Goal: Transaction & Acquisition: Purchase product/service

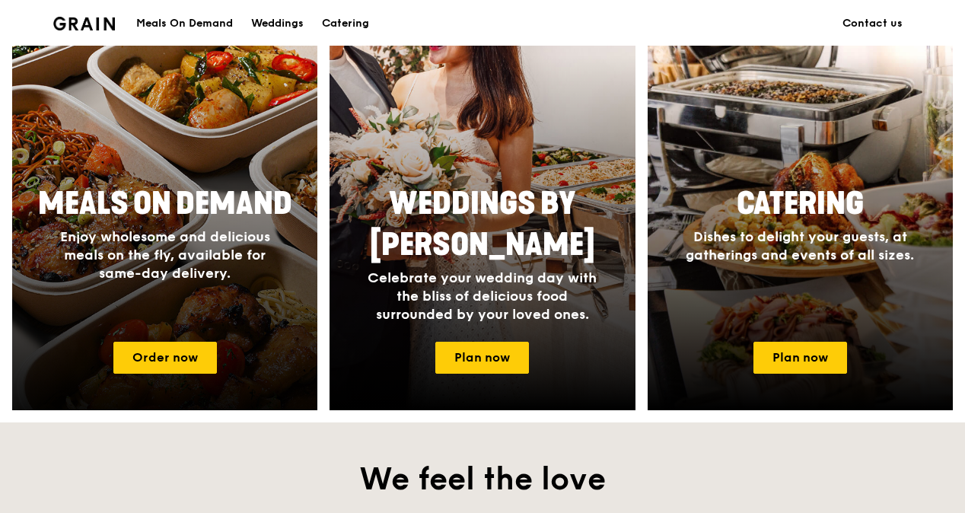
scroll to position [533, 0]
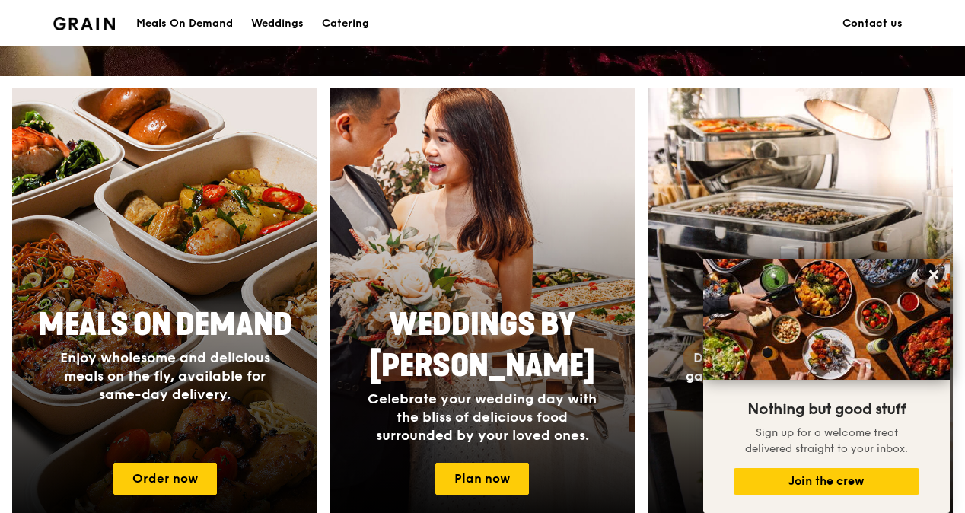
click at [200, 17] on div "Meals On Demand" at bounding box center [184, 24] width 97 height 46
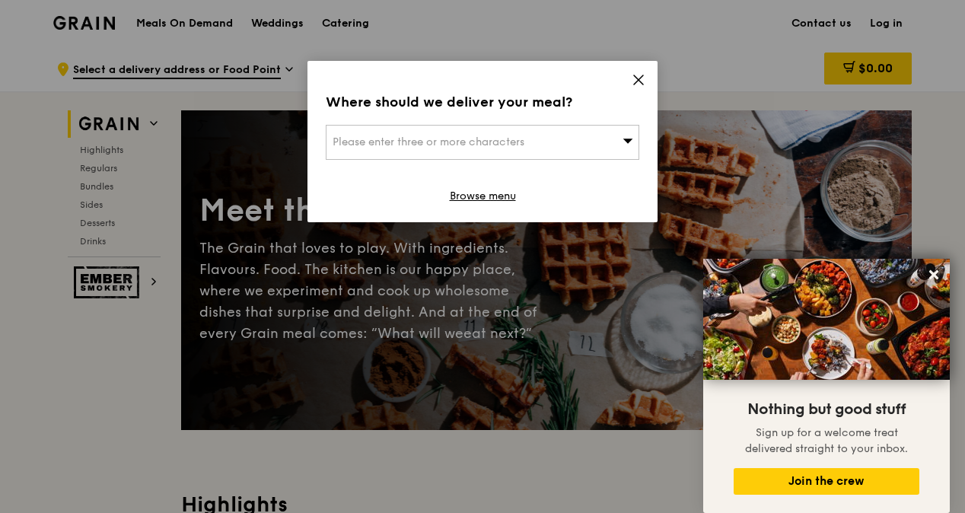
click at [536, 136] on div "Please enter three or more characters" at bounding box center [483, 142] width 314 height 35
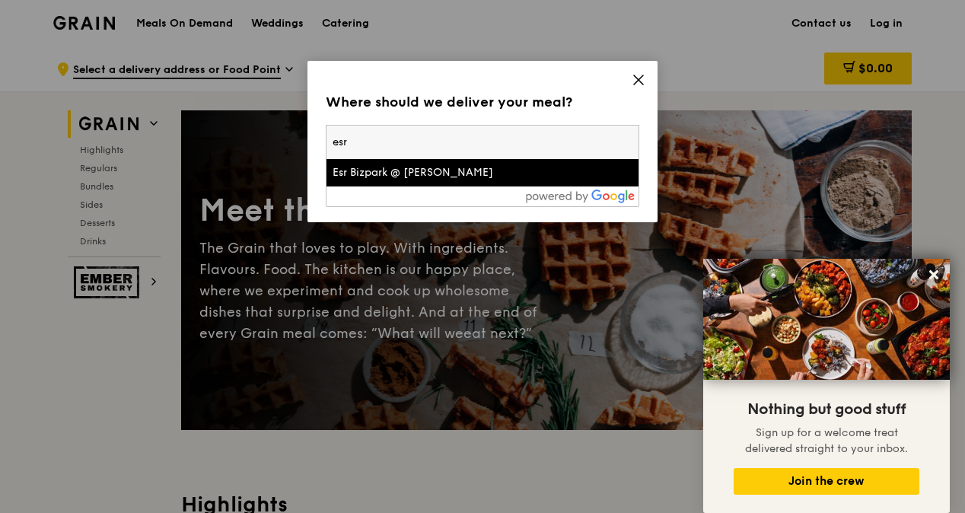
type input "esr"
click at [425, 169] on div "Esr Bizpark @ [PERSON_NAME]" at bounding box center [445, 172] width 225 height 15
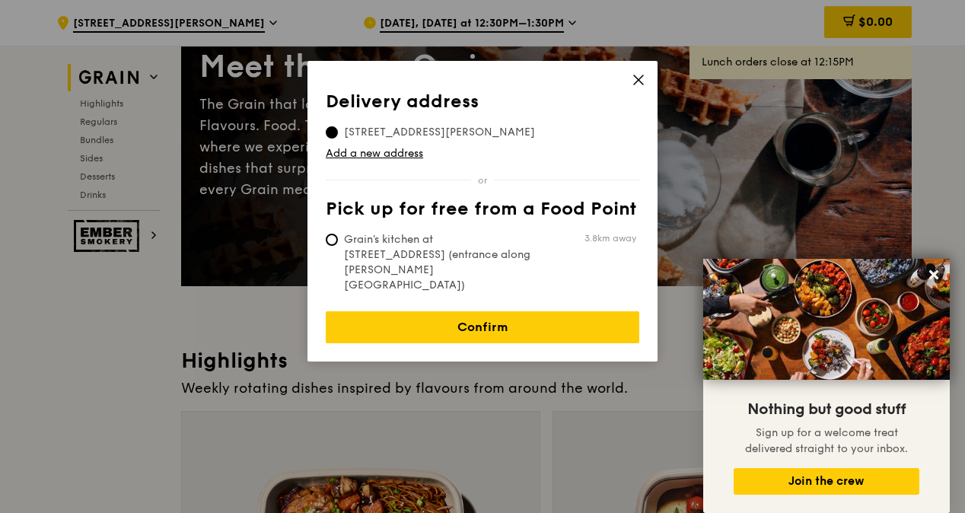
scroll to position [152, 0]
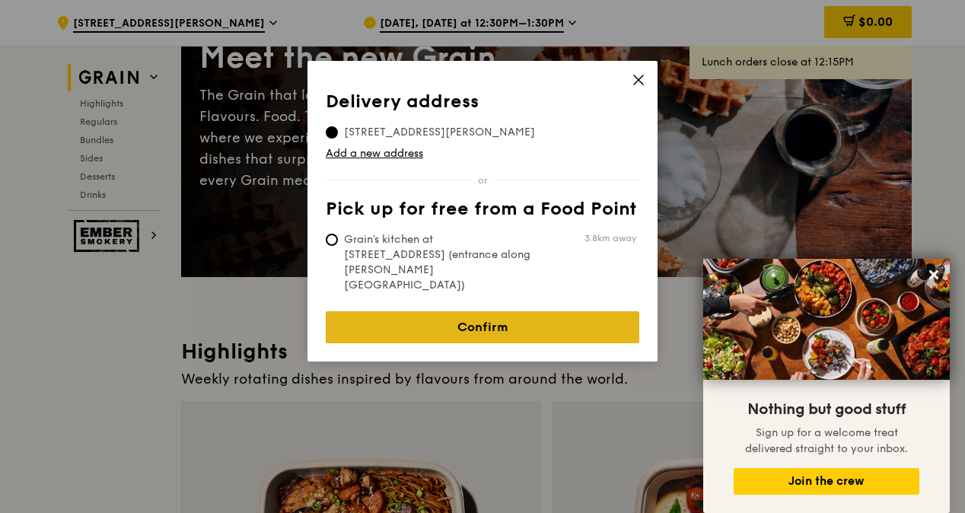
click at [479, 311] on link "Confirm" at bounding box center [483, 327] width 314 height 32
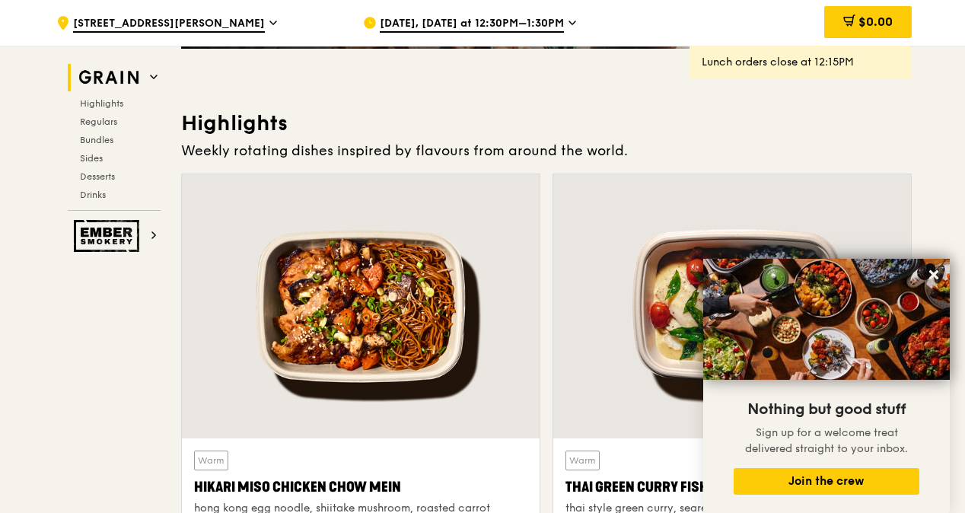
scroll to position [533, 0]
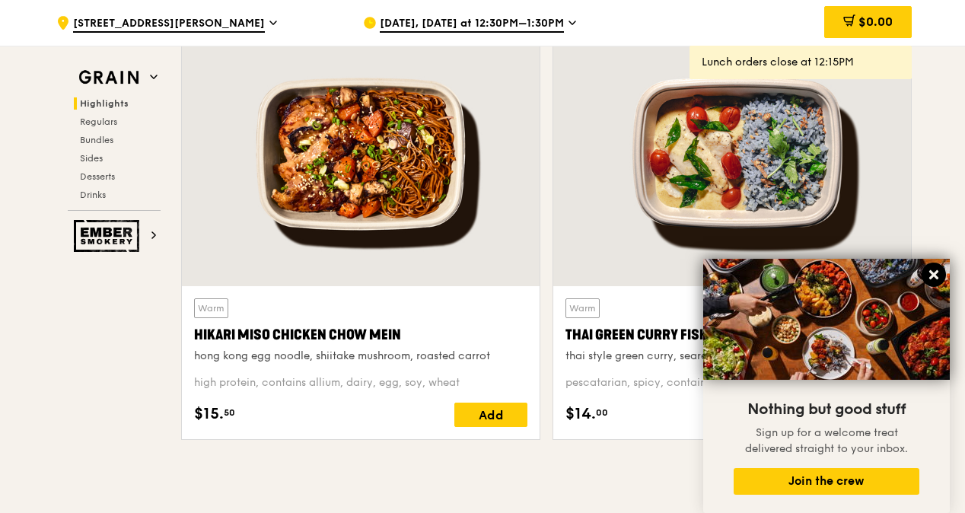
click at [939, 275] on icon at bounding box center [934, 275] width 14 height 14
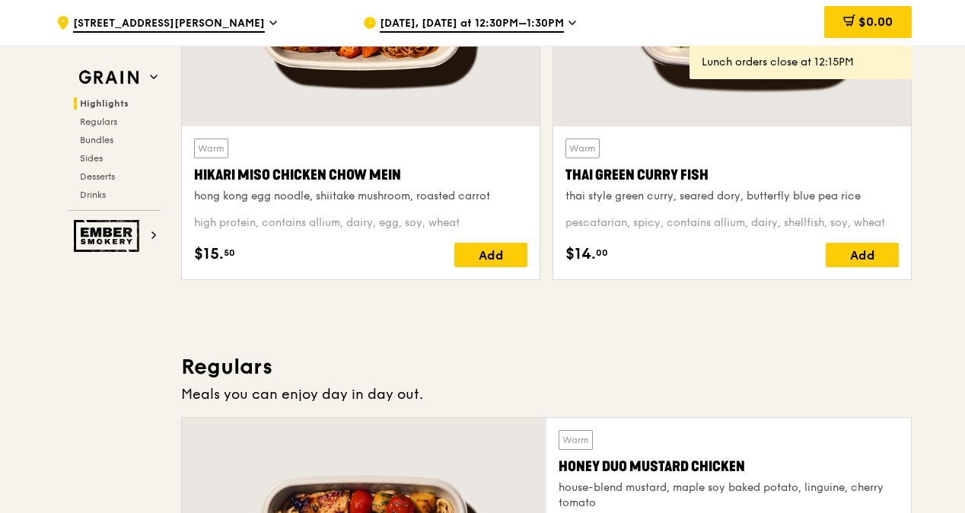
scroll to position [685, 0]
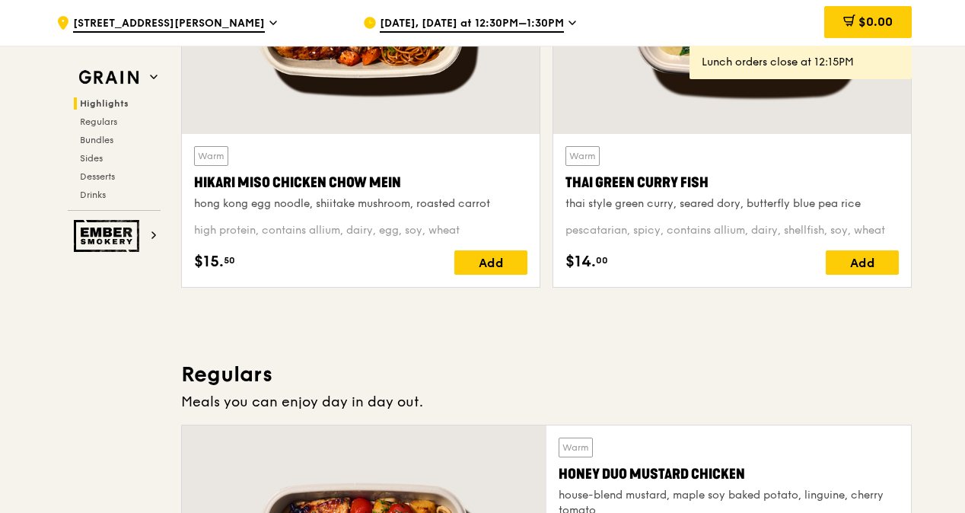
click at [556, 20] on span "[DATE], [DATE] at 12:30PM–1:30PM" at bounding box center [472, 24] width 184 height 17
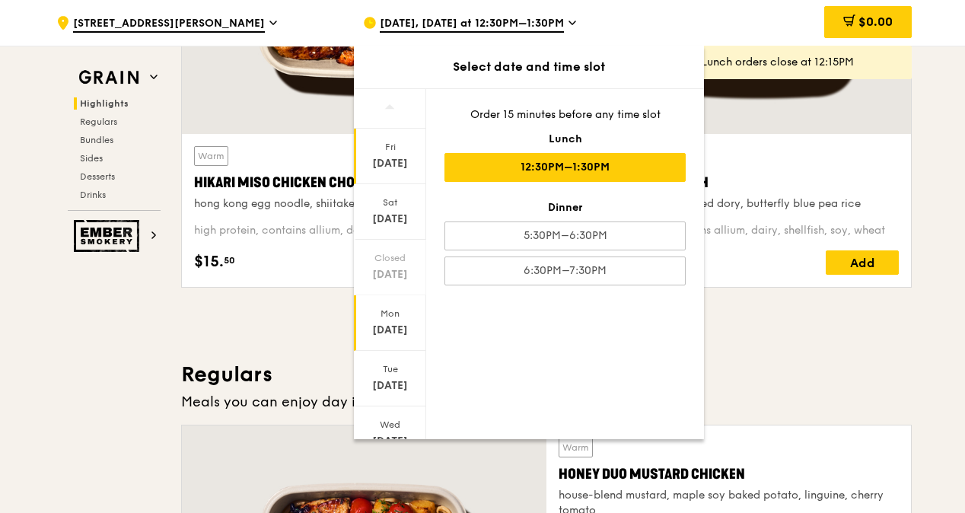
scroll to position [115, 0]
click at [394, 420] on icon at bounding box center [389, 420] width 11 height 11
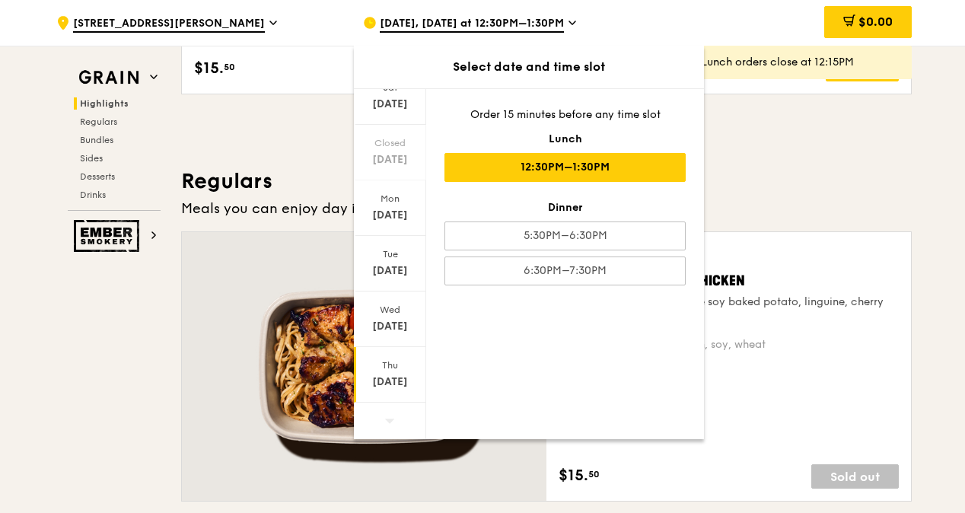
scroll to position [914, 0]
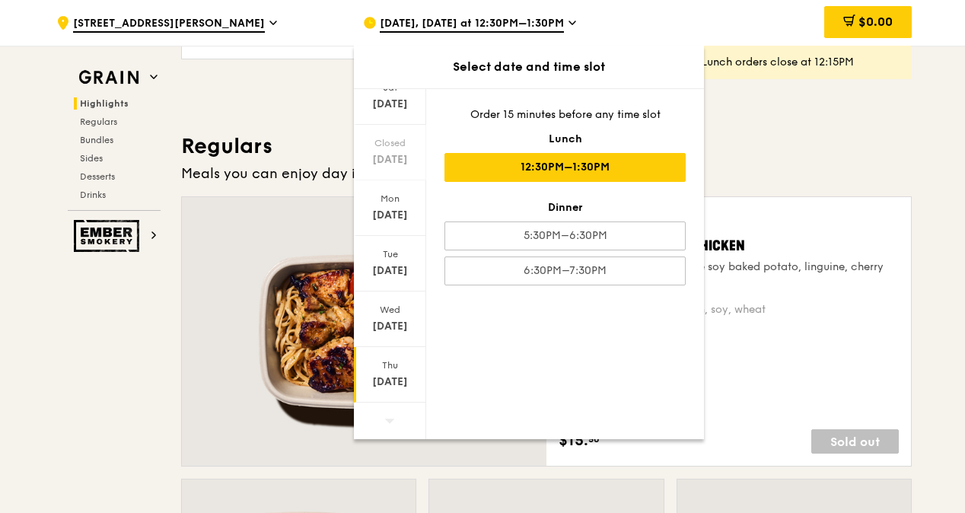
click at [387, 378] on div "[DATE]" at bounding box center [390, 382] width 68 height 15
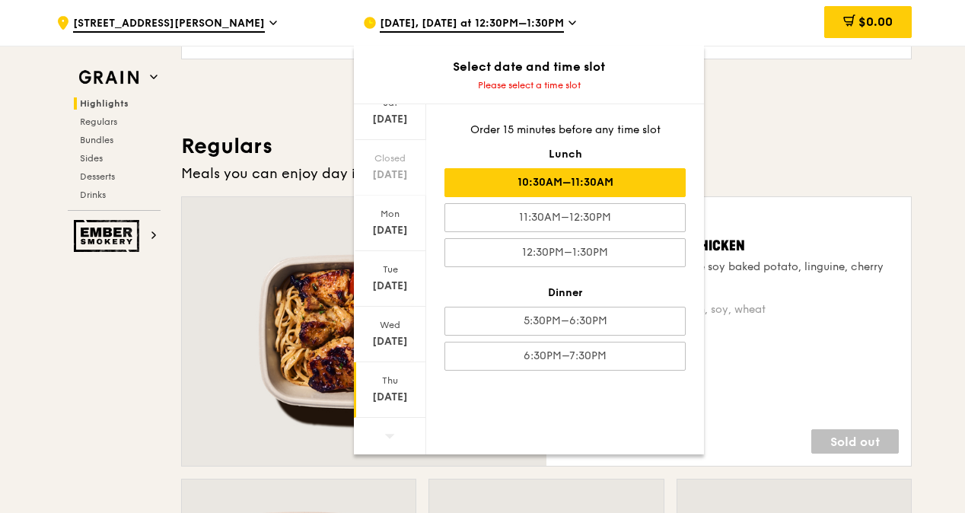
click at [552, 177] on div "10:30AM–11:30AM" at bounding box center [565, 182] width 241 height 29
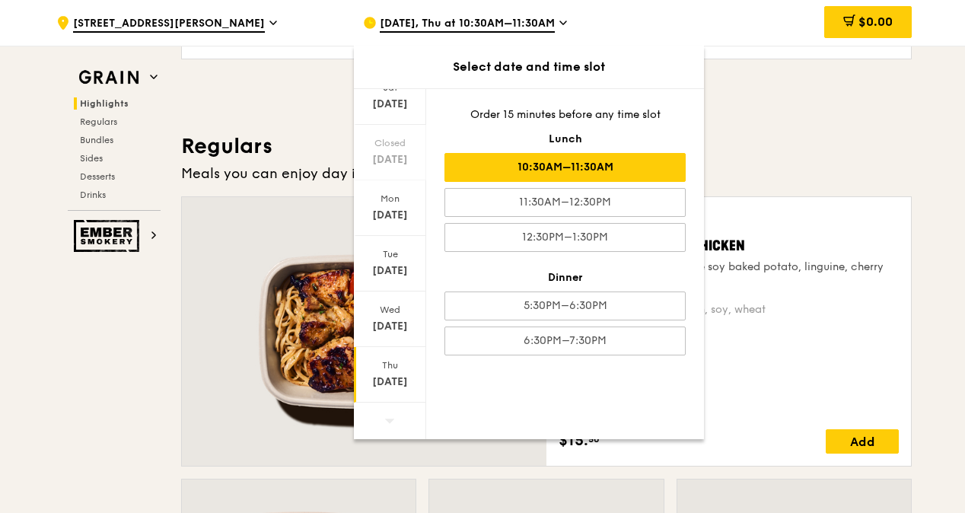
scroll to position [930, 0]
click at [790, 149] on h3 "Regulars" at bounding box center [546, 145] width 731 height 27
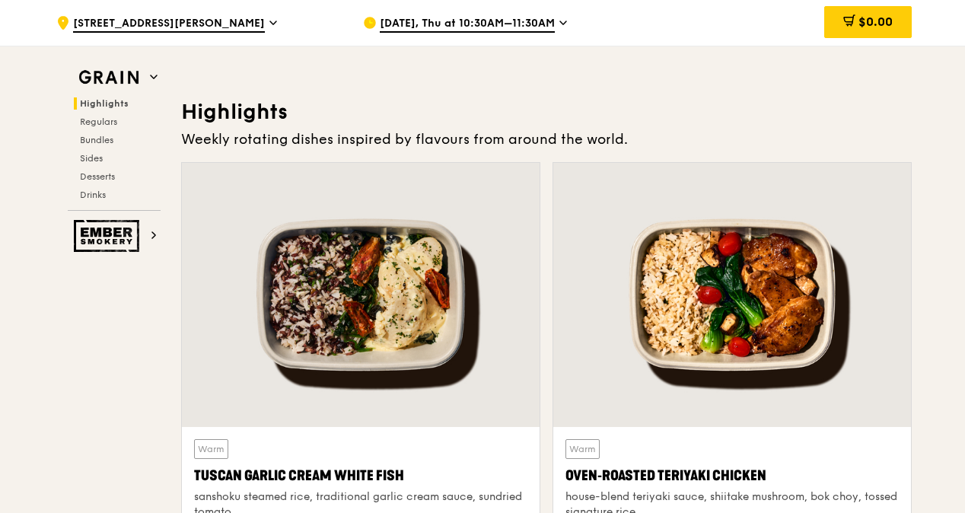
scroll to position [397, 0]
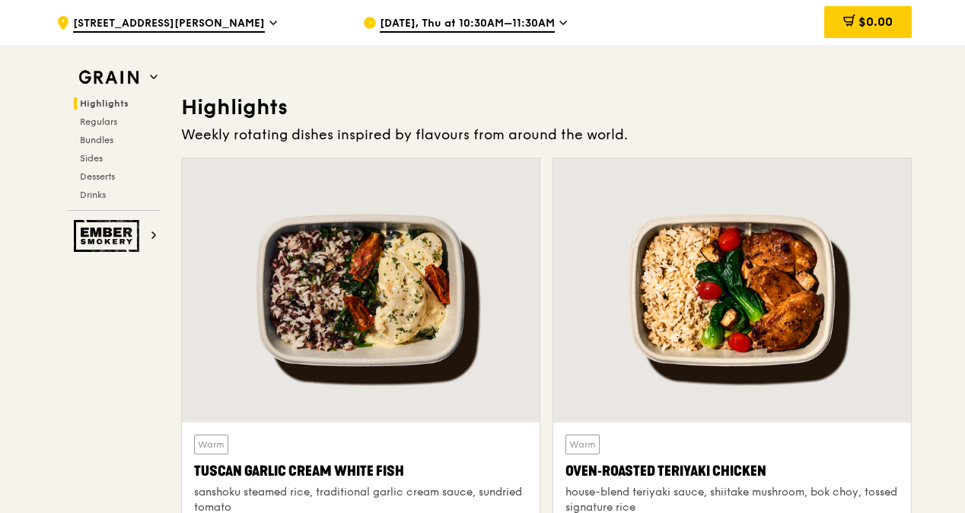
click at [535, 20] on span "[DATE], Thu at 10:30AM–11:30AM" at bounding box center [467, 24] width 175 height 17
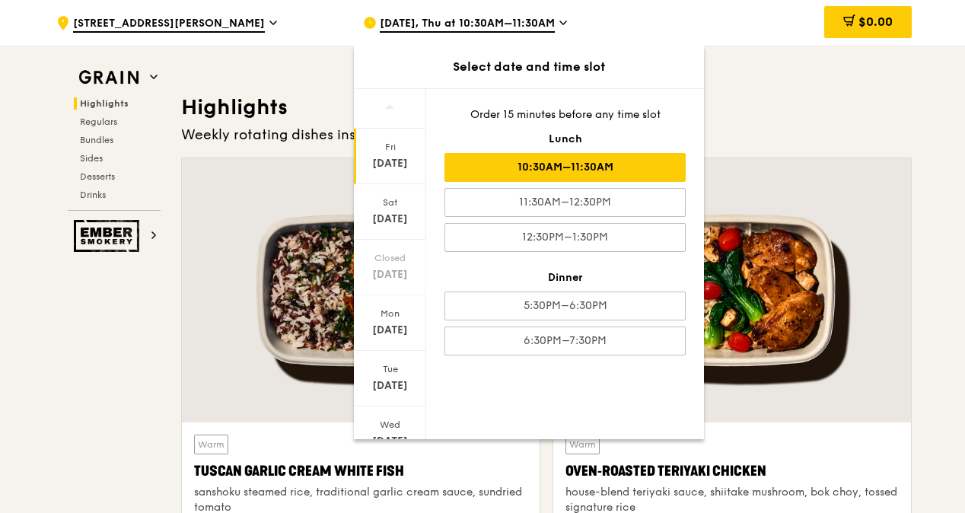
click at [378, 149] on div "Fri" at bounding box center [390, 147] width 68 height 12
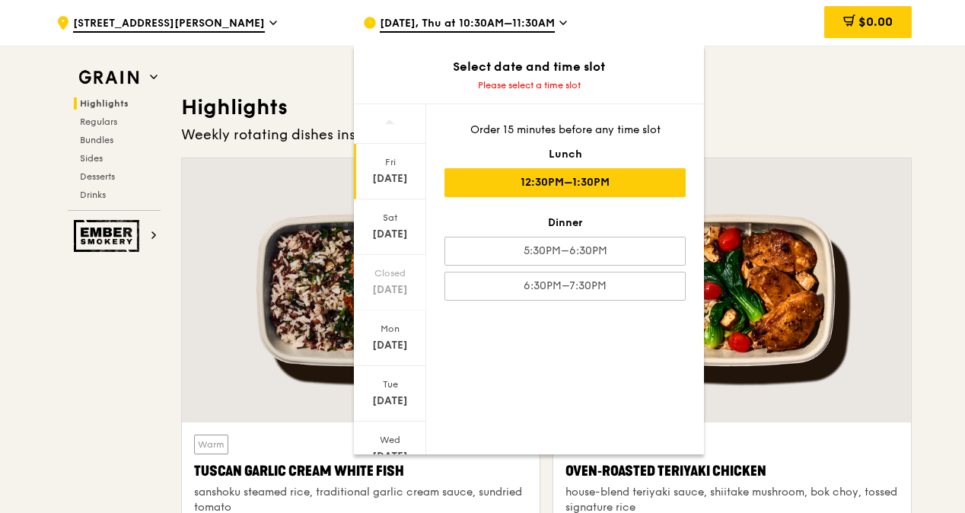
click at [582, 178] on div "12:30PM–1:30PM" at bounding box center [565, 182] width 241 height 29
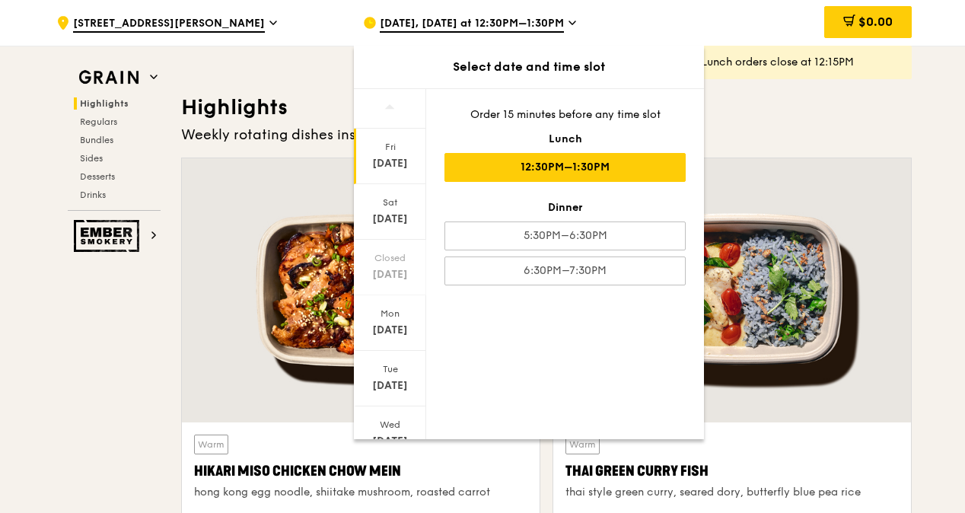
click at [259, 191] on div at bounding box center [361, 290] width 358 height 264
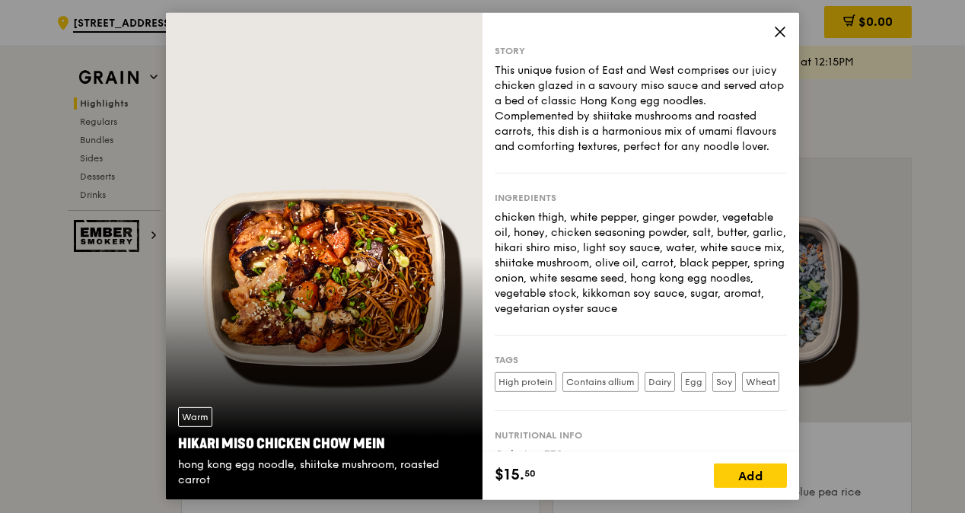
click at [773, 30] on icon at bounding box center [780, 32] width 14 height 14
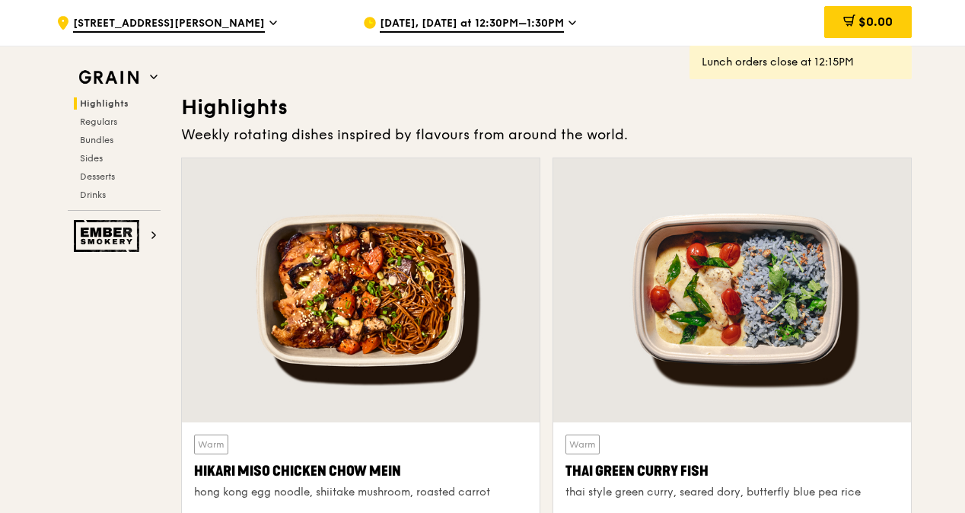
click at [548, 27] on span "[DATE], [DATE] at 12:30PM–1:30PM" at bounding box center [472, 24] width 184 height 17
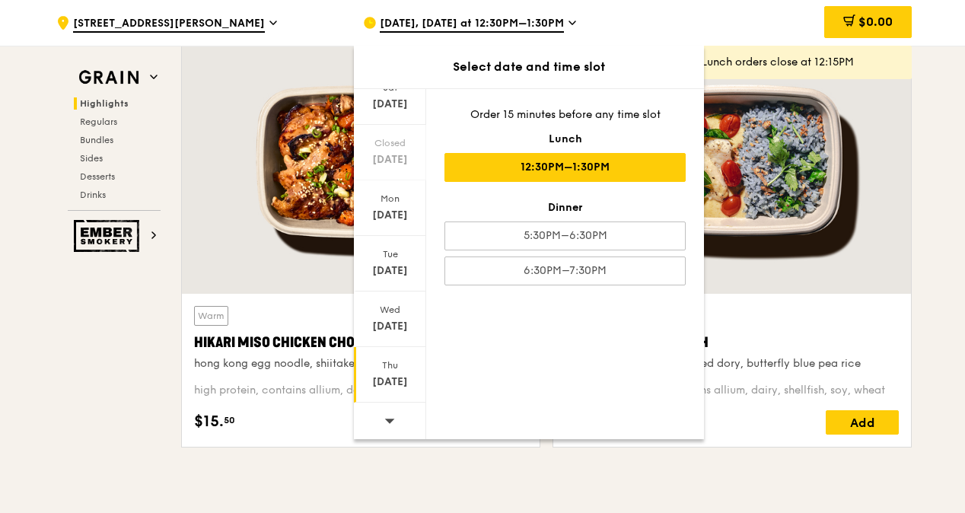
scroll to position [625, 0]
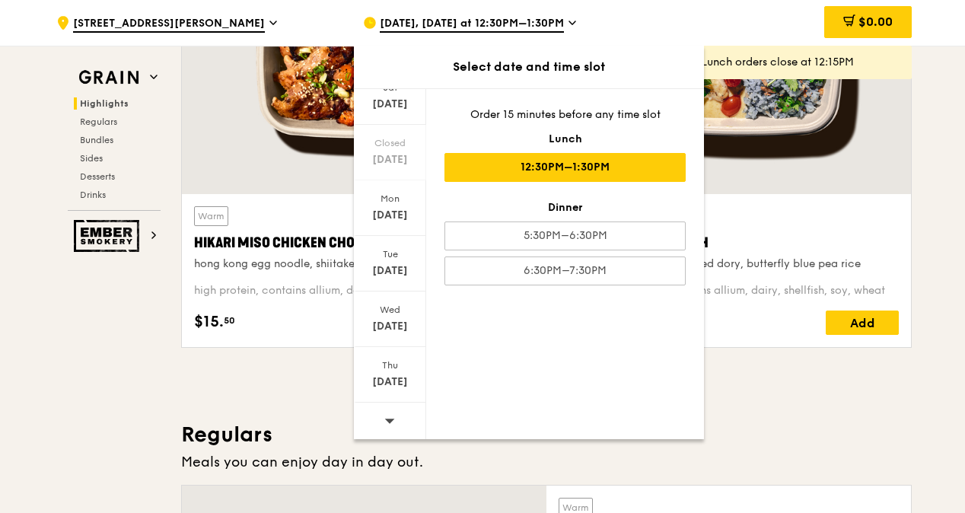
click at [384, 418] on icon at bounding box center [389, 420] width 11 height 11
click at [385, 419] on icon at bounding box center [390, 421] width 10 height 5
click at [389, 375] on div "[DATE]" at bounding box center [390, 382] width 68 height 15
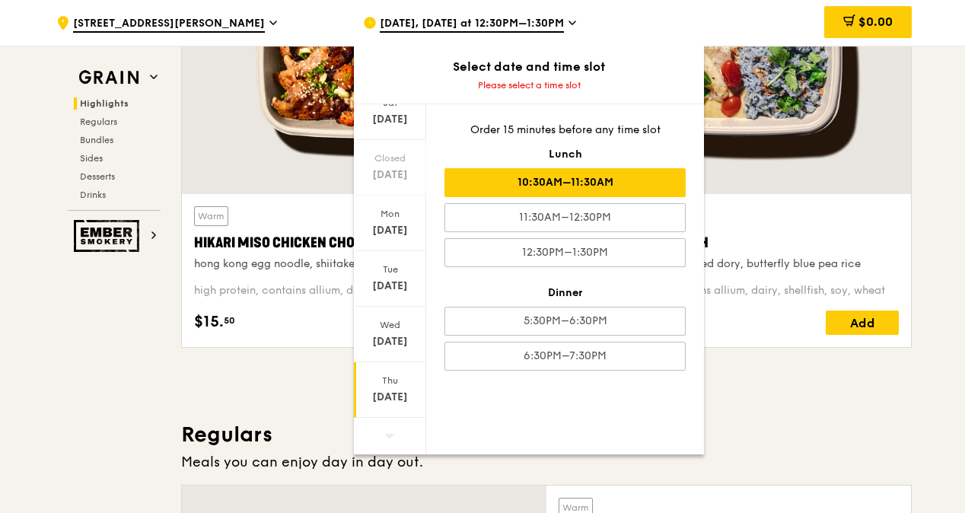
click at [560, 183] on div "10:30AM–11:30AM" at bounding box center [565, 182] width 241 height 29
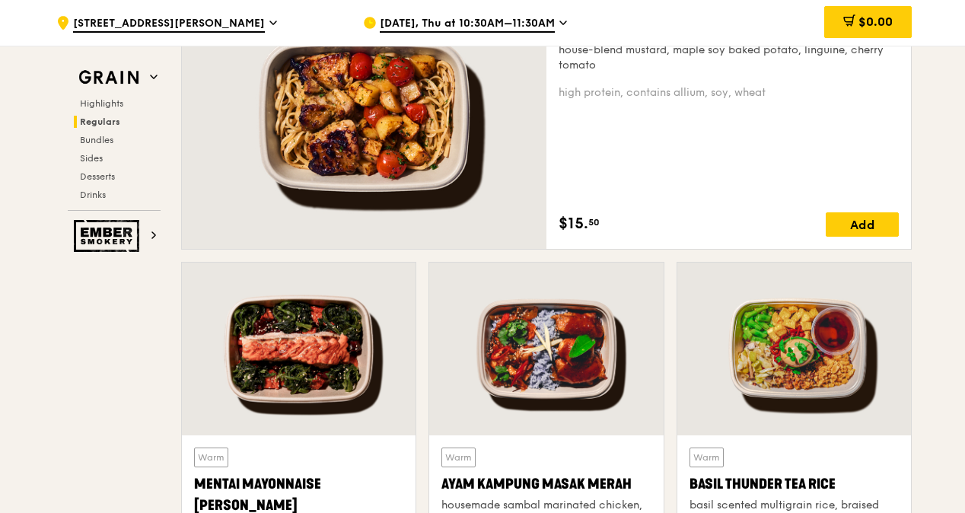
scroll to position [1006, 0]
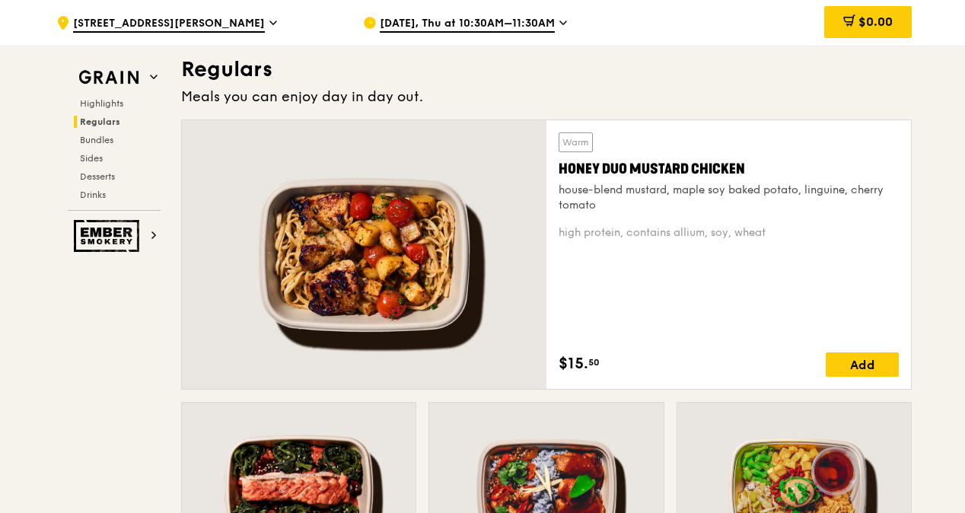
click at [483, 231] on div at bounding box center [364, 254] width 365 height 269
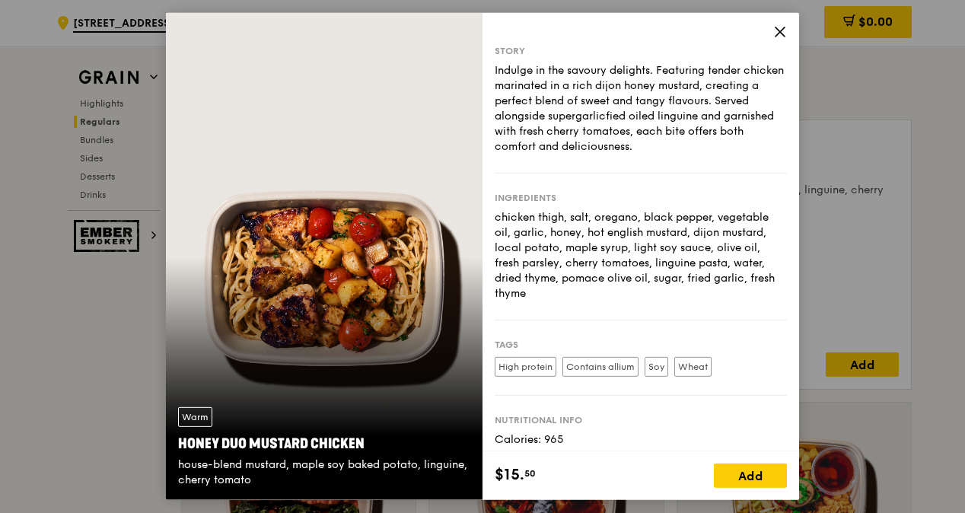
click at [776, 30] on icon at bounding box center [780, 32] width 14 height 14
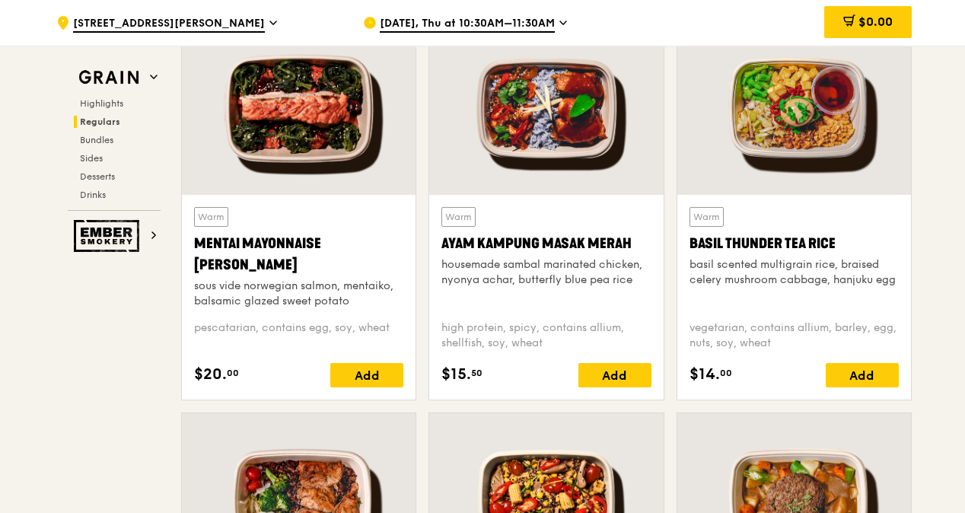
scroll to position [1310, 0]
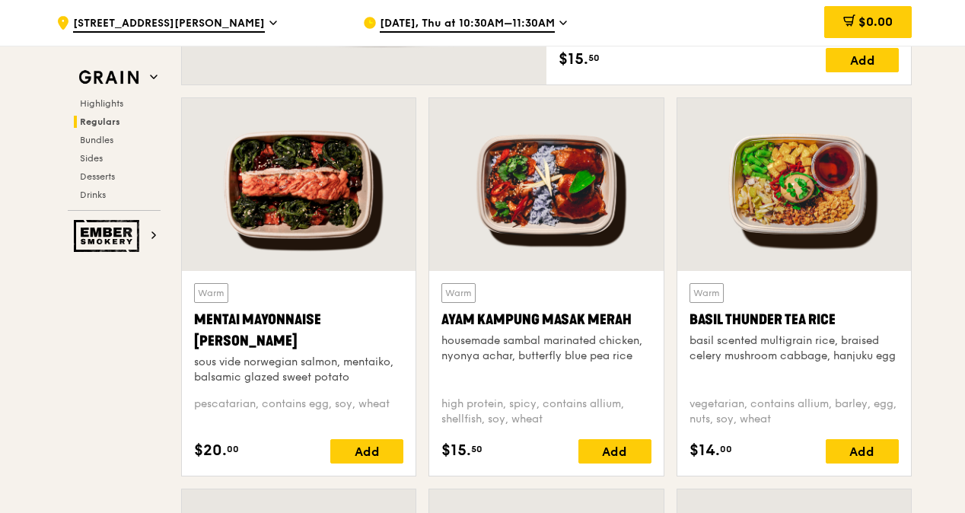
drag, startPoint x: 251, startPoint y: 341, endPoint x: 196, endPoint y: 322, distance: 58.7
click at [196, 322] on div "Mentai Mayonnaise [PERSON_NAME]" at bounding box center [298, 330] width 209 height 43
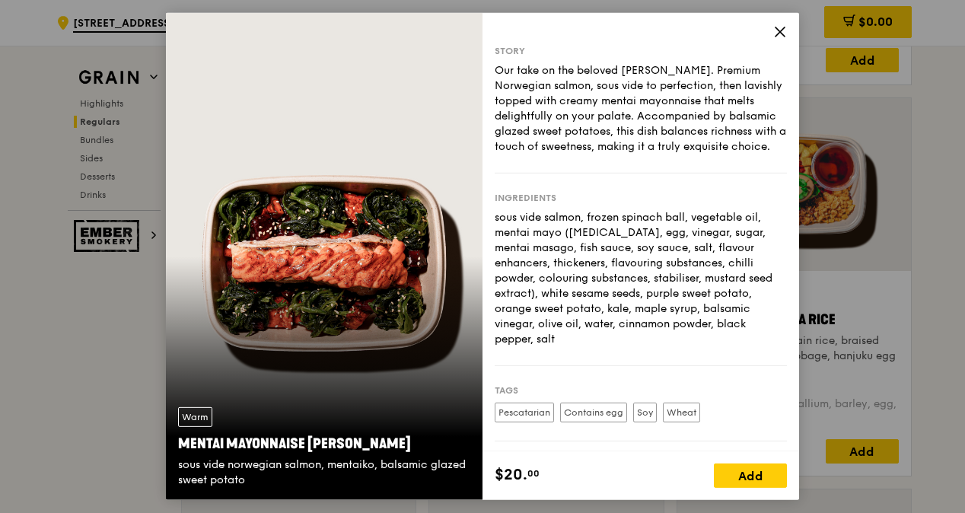
drag, startPoint x: 196, startPoint y: 321, endPoint x: 128, endPoint y: 355, distance: 76.6
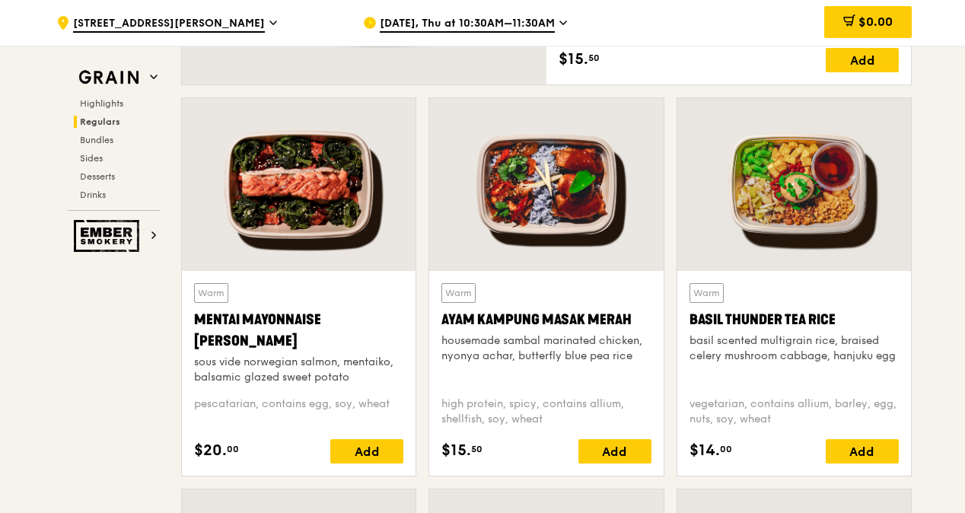
drag, startPoint x: 240, startPoint y: 339, endPoint x: 184, endPoint y: 321, distance: 58.5
click at [184, 321] on div "Warm Mentai Mayonnaise Aburi Salmon sous vide norwegian salmon, mentaiko, balsa…" at bounding box center [299, 373] width 234 height 205
drag, startPoint x: 184, startPoint y: 321, endPoint x: 198, endPoint y: 324, distance: 14.2
click at [198, 324] on div "Mentai Mayonnaise [PERSON_NAME]" at bounding box center [298, 330] width 209 height 43
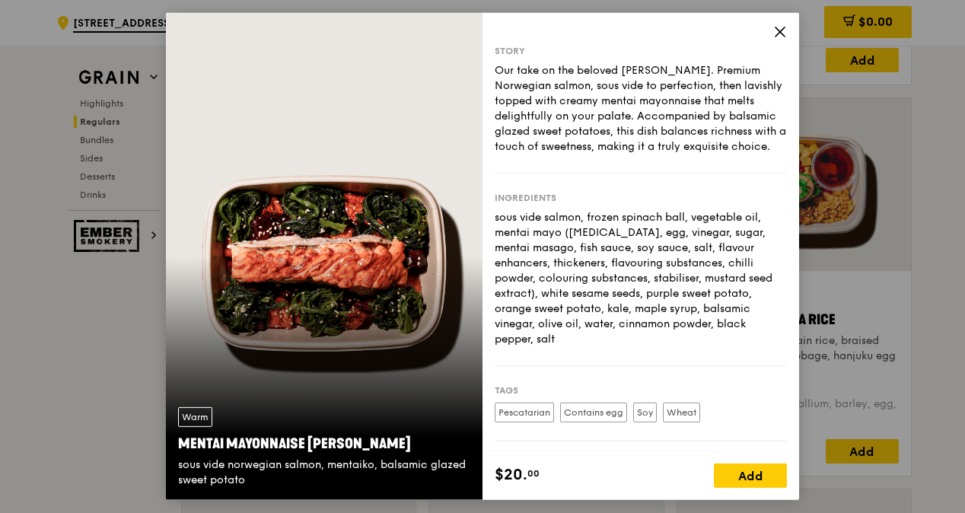
drag, startPoint x: 198, startPoint y: 324, endPoint x: 132, endPoint y: 346, distance: 68.9
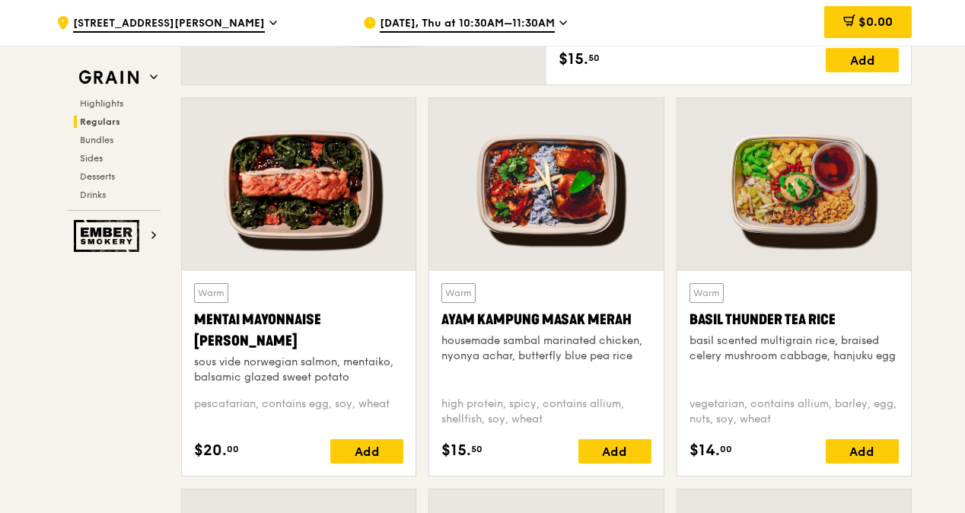
drag, startPoint x: 248, startPoint y: 341, endPoint x: 192, endPoint y: 317, distance: 61.1
click at [192, 317] on div "Warm Mentai Mayonnaise Aburi Salmon sous vide norwegian salmon, mentaiko, balsa…" at bounding box center [299, 373] width 234 height 205
copy div "Mentai Mayonnaise [PERSON_NAME]"
click at [912, 318] on div "Warm Basil Thunder Tea [PERSON_NAME] scented multigrain rice, braised celery mu…" at bounding box center [794, 292] width 247 height 391
drag, startPoint x: 358, startPoint y: 378, endPoint x: 180, endPoint y: 364, distance: 178.7
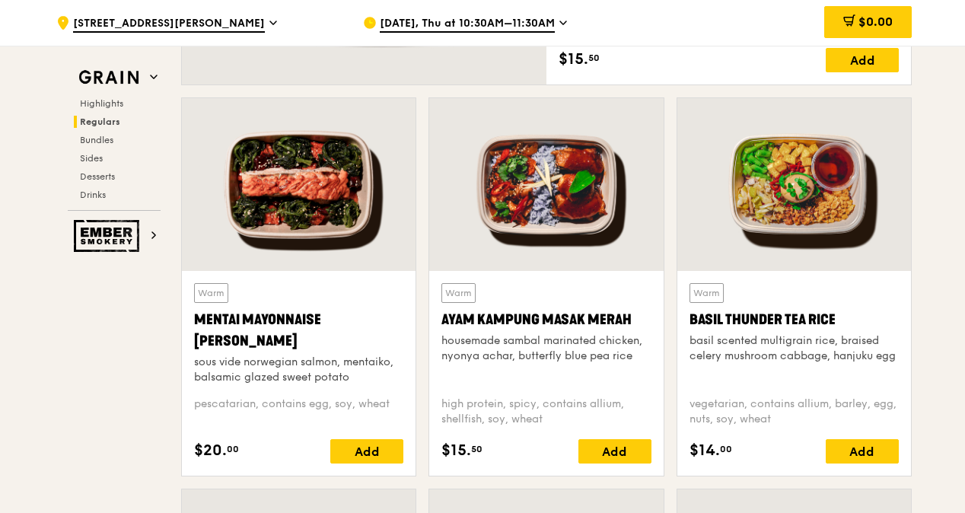
click at [180, 364] on div "Warm Mentai Mayonnaise Aburi Salmon sous vide norwegian salmon, mentaiko, balsa…" at bounding box center [298, 292] width 247 height 391
copy div "sous vide norwegian salmon, mentaiko, balsamic glazed sweet potato"
click at [644, 372] on div "Warm Ayam [GEOGRAPHIC_DATA] housemade sambal marinated chicken, nyonya achar, b…" at bounding box center [546, 333] width 209 height 101
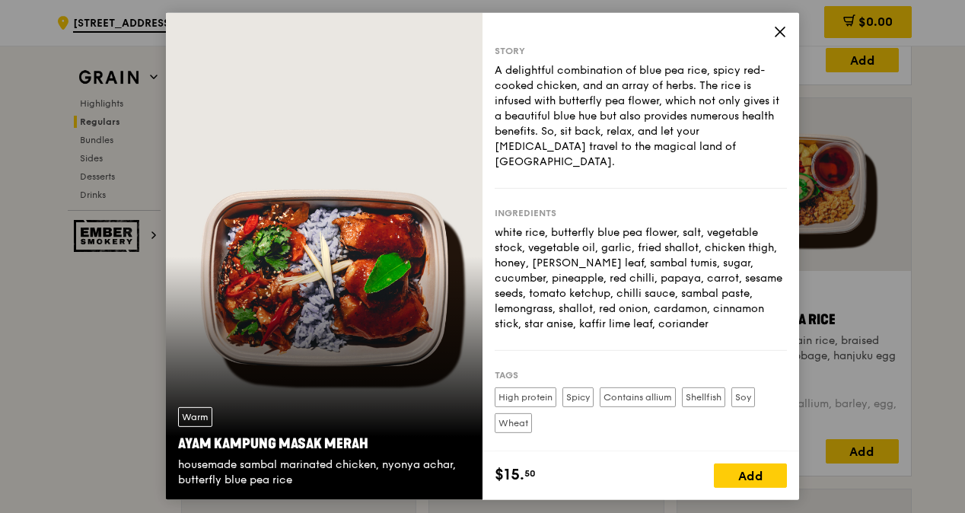
click at [778, 30] on icon at bounding box center [780, 32] width 14 height 14
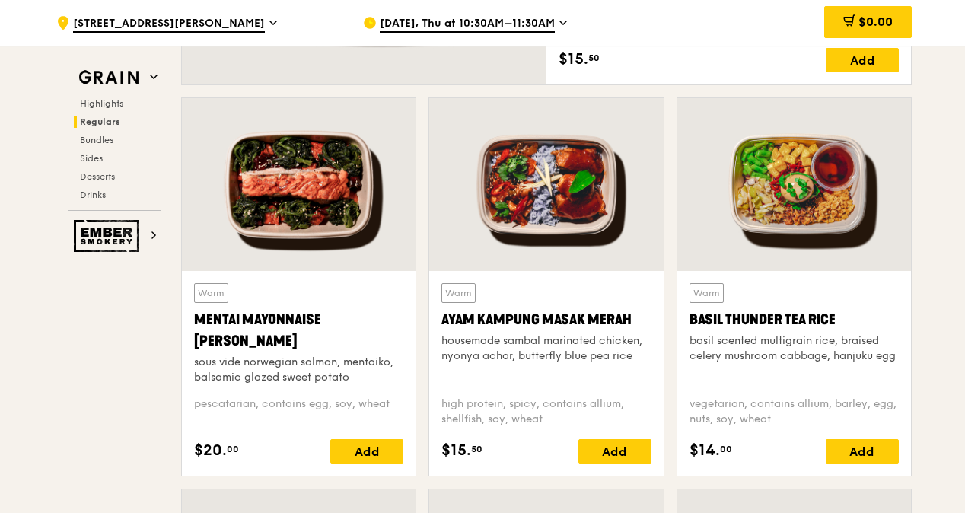
drag, startPoint x: 636, startPoint y: 356, endPoint x: 434, endPoint y: 317, distance: 206.2
click at [434, 317] on div "Warm Ayam [GEOGRAPHIC_DATA] housemade sambal marinated chicken, nyonya achar, b…" at bounding box center [546, 373] width 234 height 205
copy div "Ayam Kampung Masak Merah housemade sambal marinated chicken, nyonya achar, butt…"
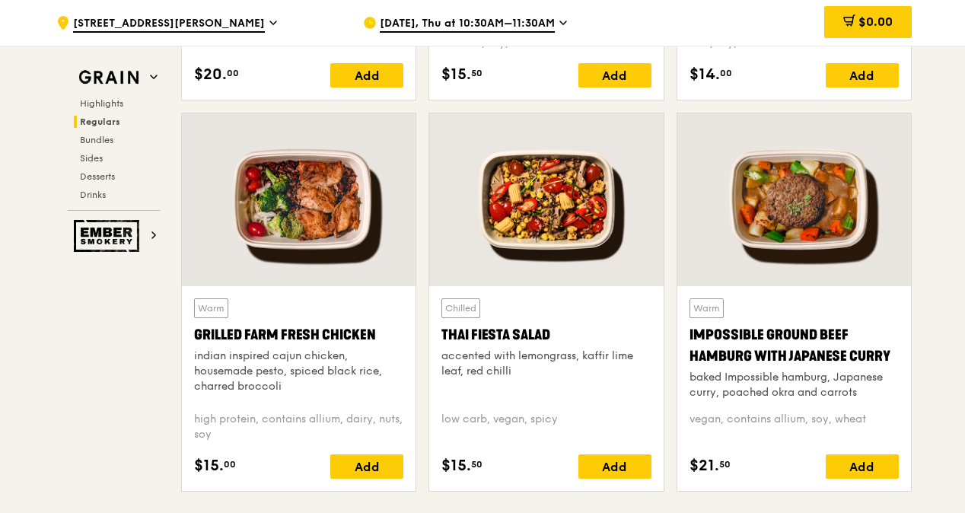
scroll to position [1691, 0]
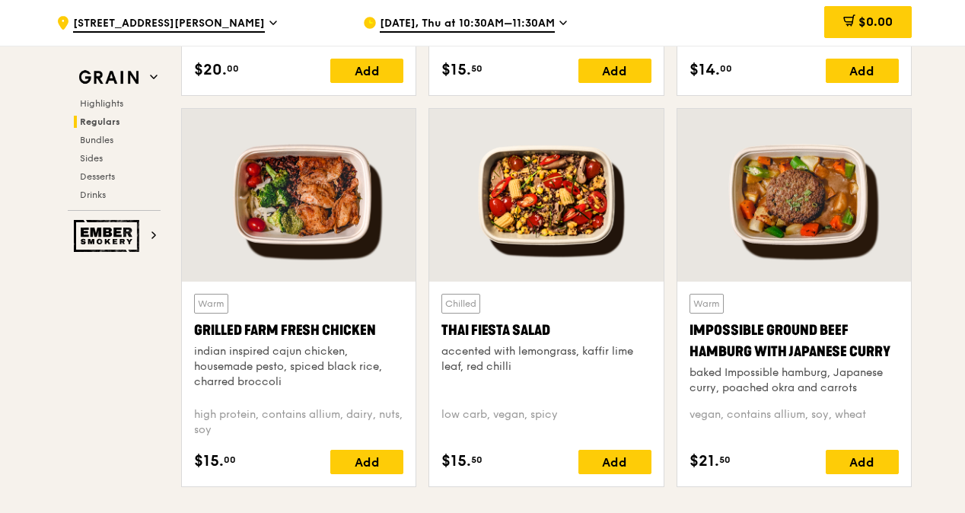
drag, startPoint x: 377, startPoint y: 327, endPoint x: 194, endPoint y: 331, distance: 182.8
click at [194, 331] on div "Grilled Farm Fresh Chicken" at bounding box center [298, 330] width 209 height 21
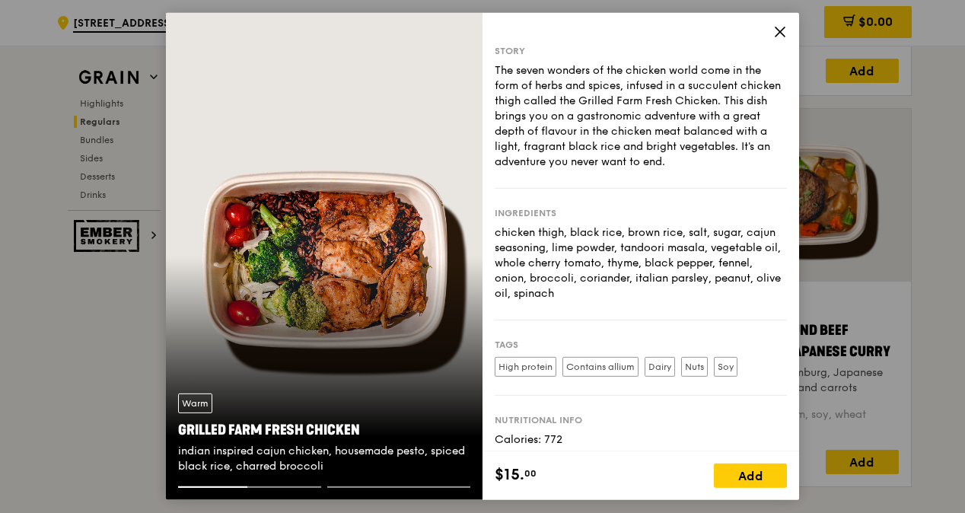
click at [778, 31] on icon at bounding box center [780, 32] width 14 height 14
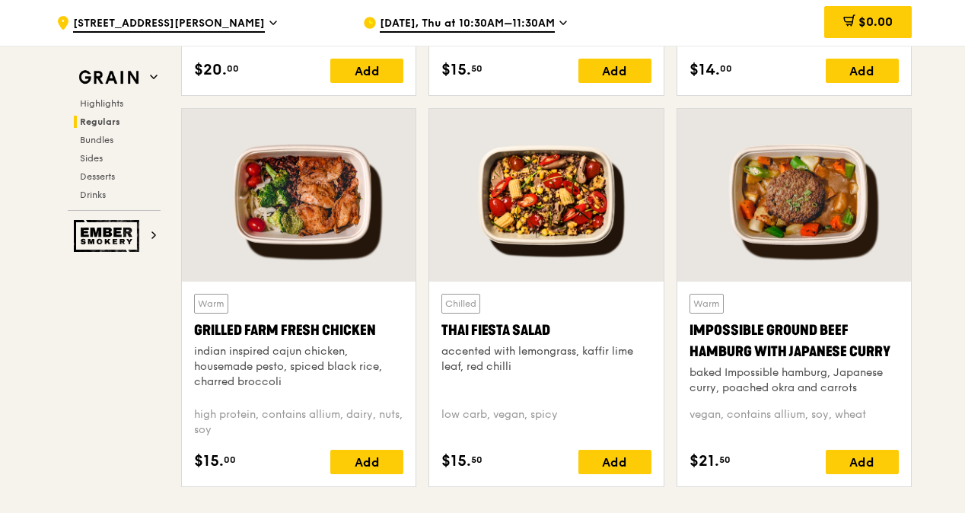
drag, startPoint x: 194, startPoint y: 328, endPoint x: 370, endPoint y: 337, distance: 176.1
click at [370, 337] on div "Grilled Farm Fresh Chicken" at bounding box center [298, 330] width 209 height 21
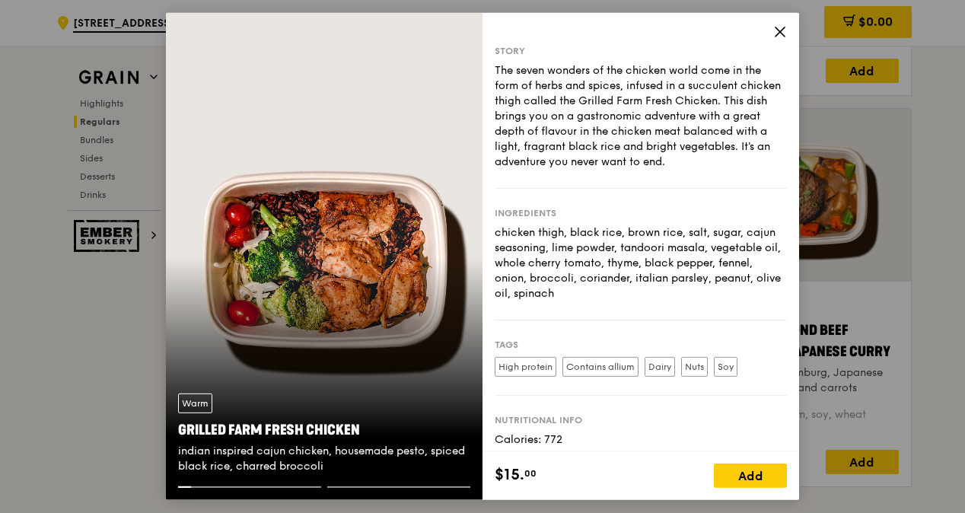
copy div "Grilled Farm Fresh Chicken"
drag, startPoint x: 311, startPoint y: 426, endPoint x: 172, endPoint y: 425, distance: 138.6
click at [172, 425] on div "Warm Grilled Farm Fresh Chicken indian inspired cajun chicken, housemade pesto,…" at bounding box center [324, 433] width 317 height 105
copy div "Grilled Farm Fresh Chicken"
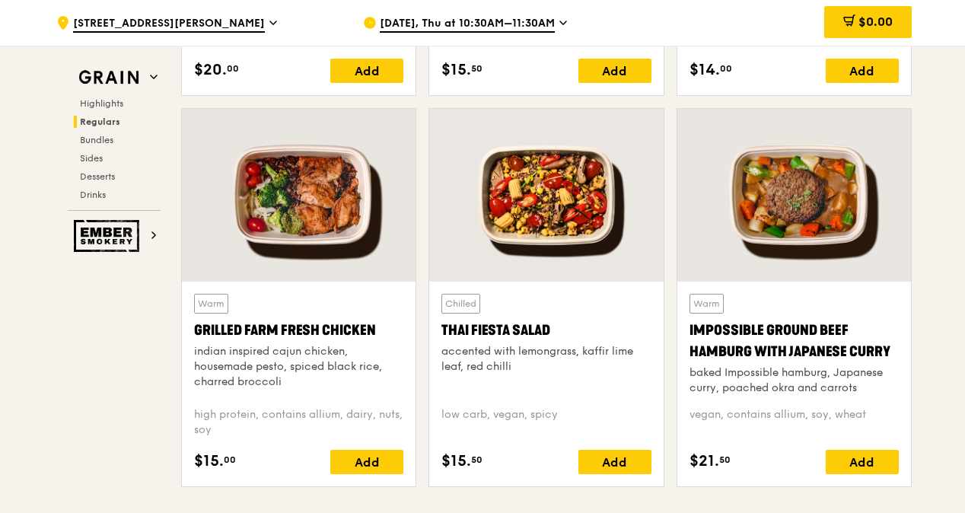
drag, startPoint x: 295, startPoint y: 381, endPoint x: 188, endPoint y: 355, distance: 109.9
click at [188, 355] on div "Warm Grilled Farm Fresh Chicken indian inspired cajun chicken, housemade pesto,…" at bounding box center [299, 384] width 234 height 205
copy div "indian inspired cajun chicken, housemade pesto, spiced black rice, charred broc…"
drag, startPoint x: 885, startPoint y: 347, endPoint x: 688, endPoint y: 324, distance: 197.7
click at [690, 324] on div "Impossible Ground Beef Hamburg with Japanese Curry" at bounding box center [794, 341] width 209 height 43
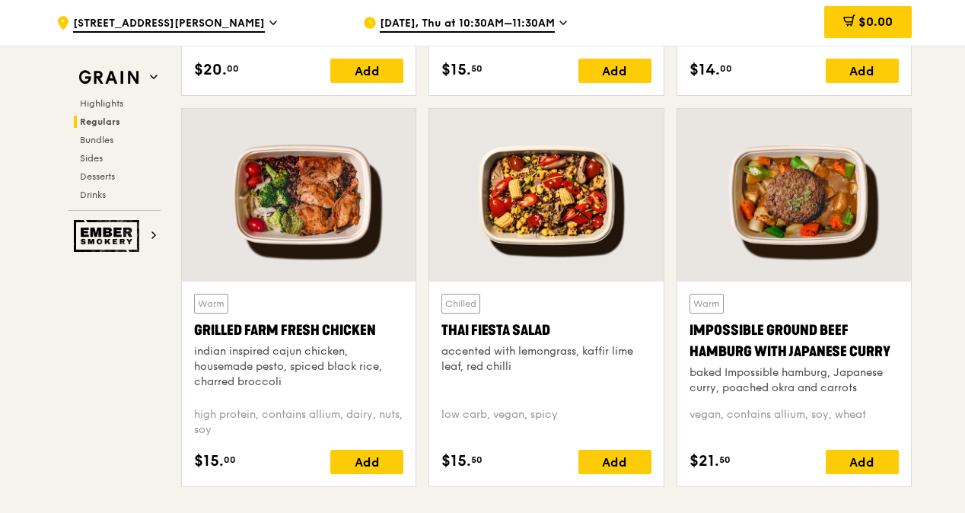
click at [822, 343] on div "Impossible Ground Beef Hamburg with Japanese Curry" at bounding box center [794, 341] width 209 height 43
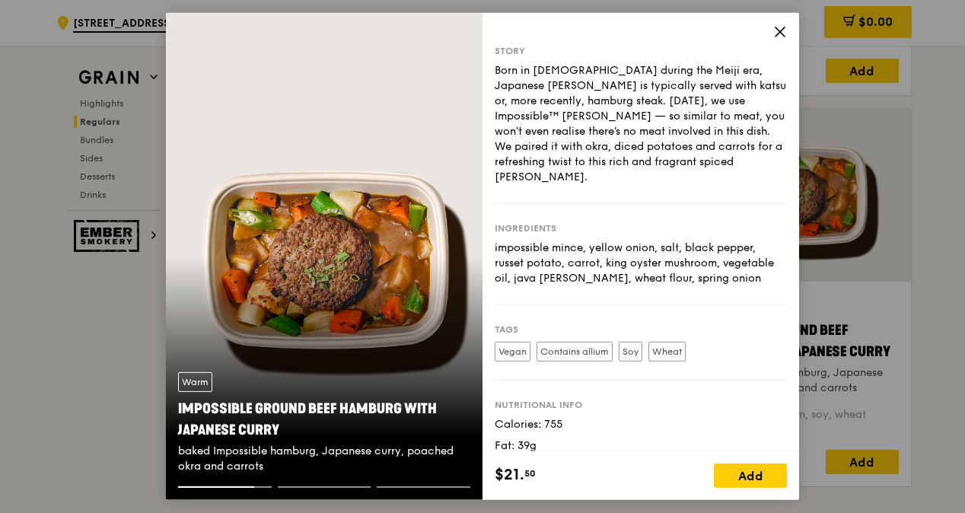
click at [772, 31] on div "Story Born in [DEMOGRAPHIC_DATA] during the Meiji era, Japanese [PERSON_NAME] i…" at bounding box center [641, 232] width 317 height 438
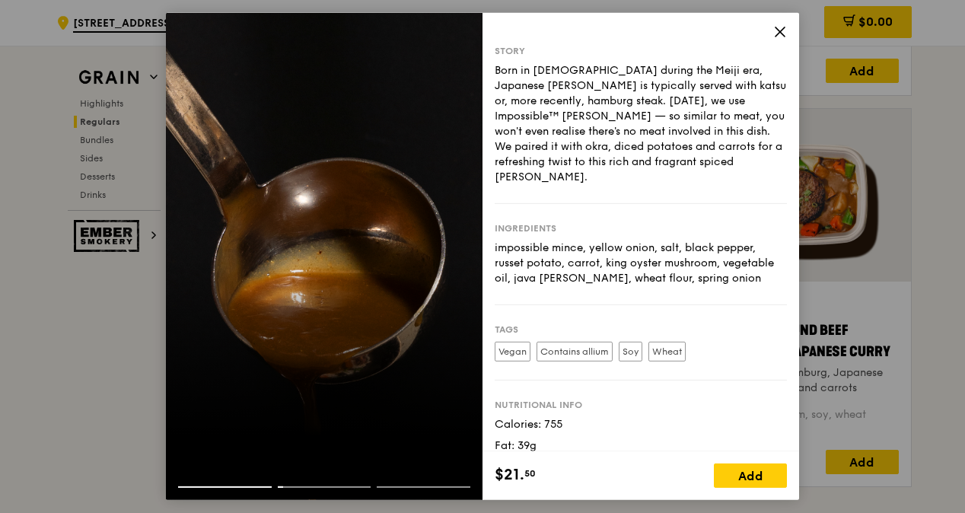
click at [777, 30] on icon at bounding box center [780, 32] width 14 height 14
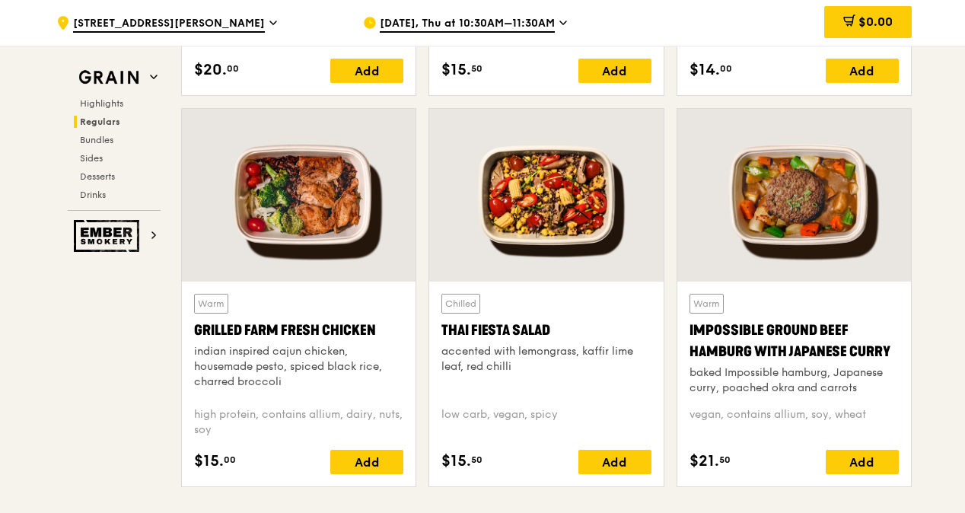
drag, startPoint x: 690, startPoint y: 327, endPoint x: 892, endPoint y: 356, distance: 204.7
click at [892, 356] on div "Impossible Ground Beef Hamburg with Japanese Curry" at bounding box center [794, 341] width 209 height 43
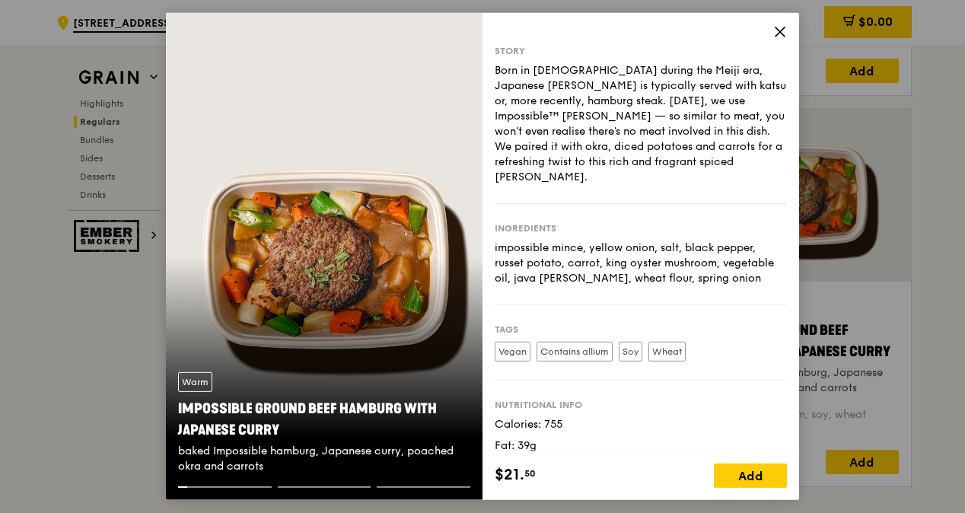
copy div "Impossible Ground Beef Hamburg with Japanese Curry"
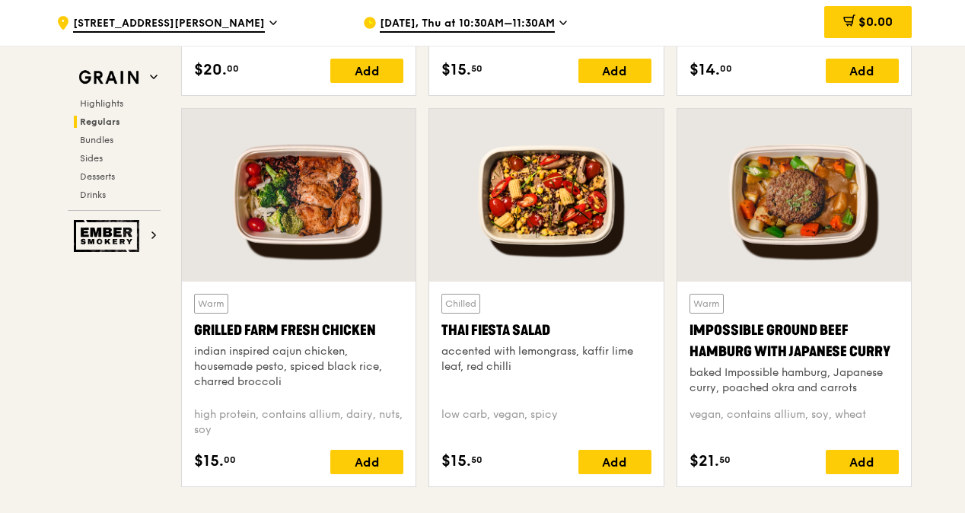
drag, startPoint x: 832, startPoint y: 385, endPoint x: 674, endPoint y: 368, distance: 158.5
click at [674, 368] on div "Warm Impossible Ground Beef Hamburg with Japanese [PERSON_NAME] baked Impossibl…" at bounding box center [794, 303] width 247 height 391
copy div "baked Impossible hamburg, Japanese curry, poached okra and carrots"
click at [95, 190] on span "Drinks" at bounding box center [95, 195] width 30 height 11
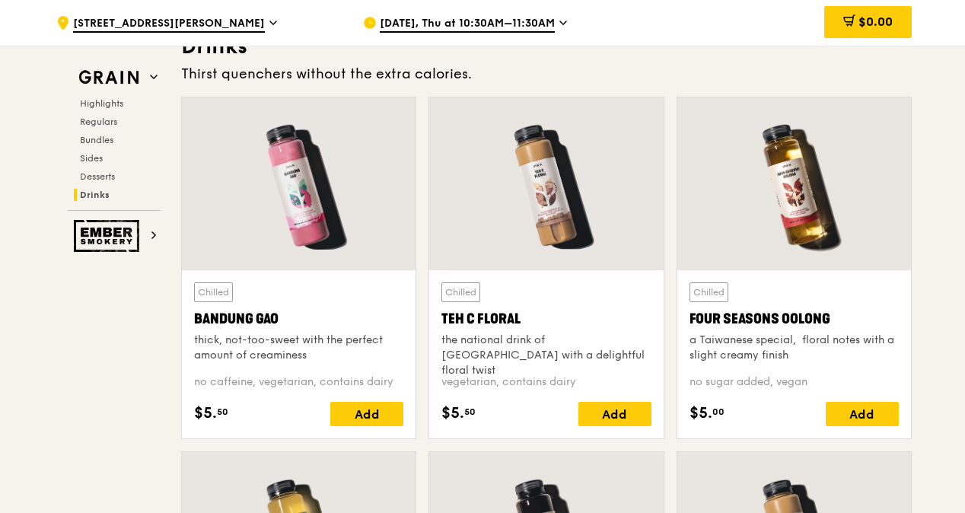
scroll to position [5257, 0]
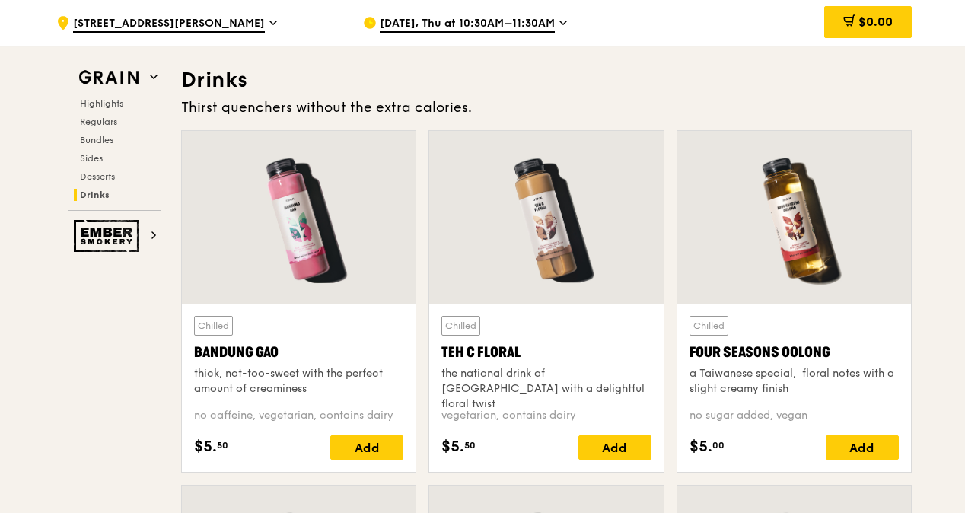
drag, startPoint x: 445, startPoint y: 346, endPoint x: 524, endPoint y: 346, distance: 79.2
click at [524, 346] on div "Teh C Floral" at bounding box center [546, 352] width 209 height 21
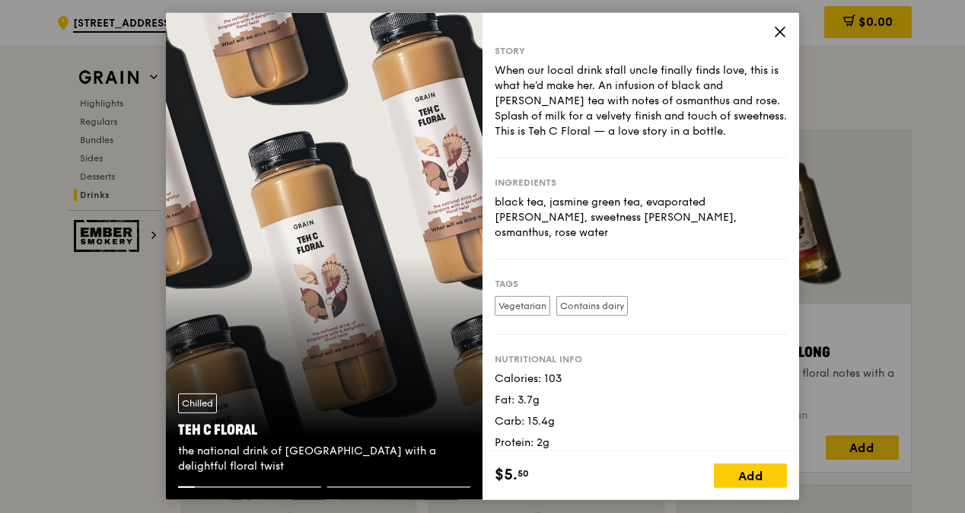
copy div "Teh C Floral"
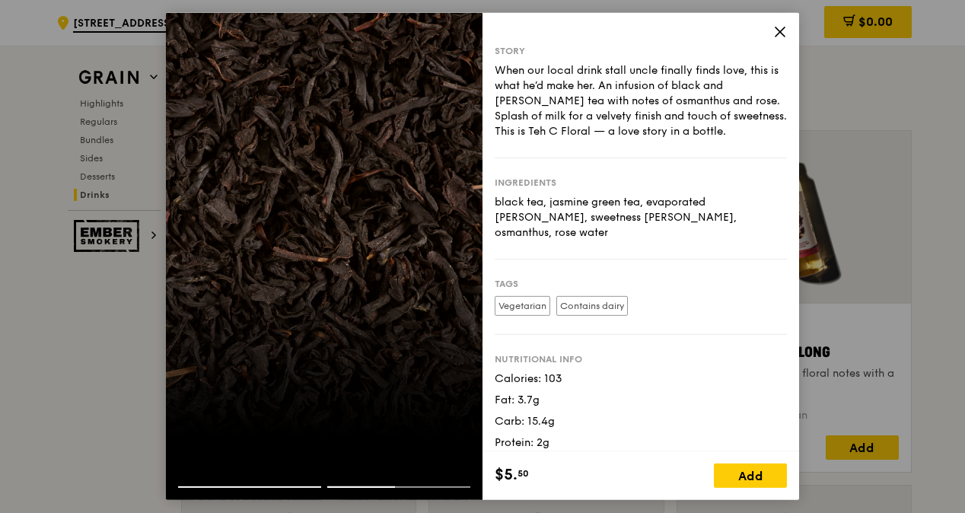
drag, startPoint x: 713, startPoint y: 219, endPoint x: 490, endPoint y: 199, distance: 224.0
click at [490, 199] on div "Story When our local drink stall uncle finally finds love, this is what he’d ma…" at bounding box center [641, 232] width 317 height 438
copy div "black tea, jasmine green tea, evaporated [PERSON_NAME], sweetness [PERSON_NAME]…"
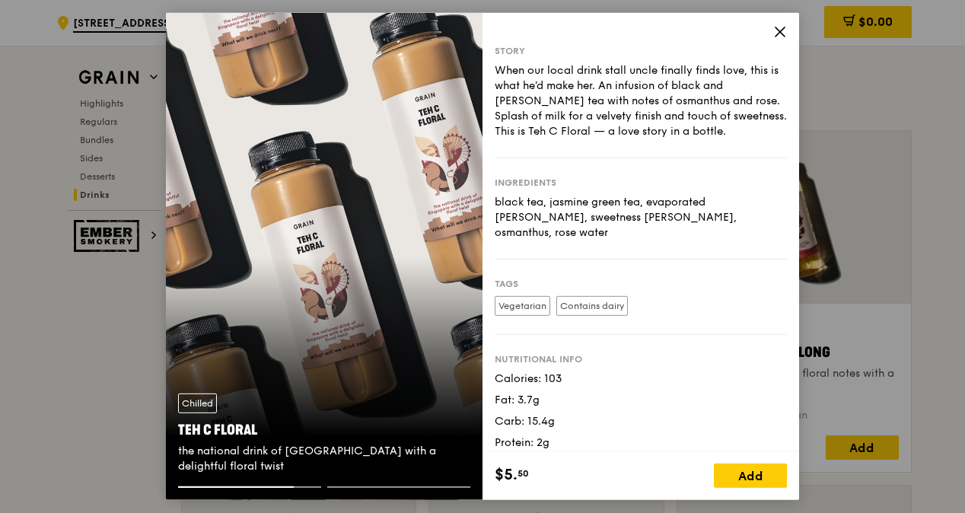
click at [783, 37] on icon at bounding box center [780, 32] width 14 height 14
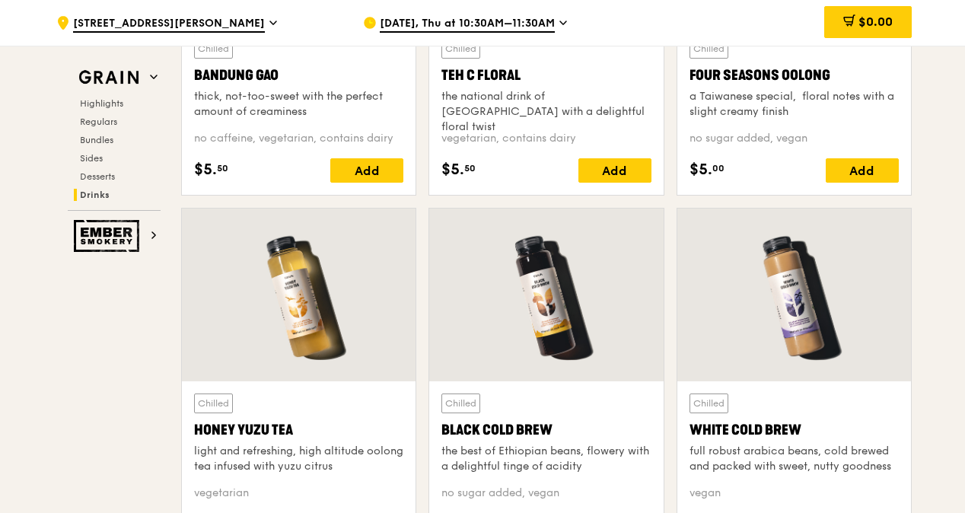
scroll to position [5561, 0]
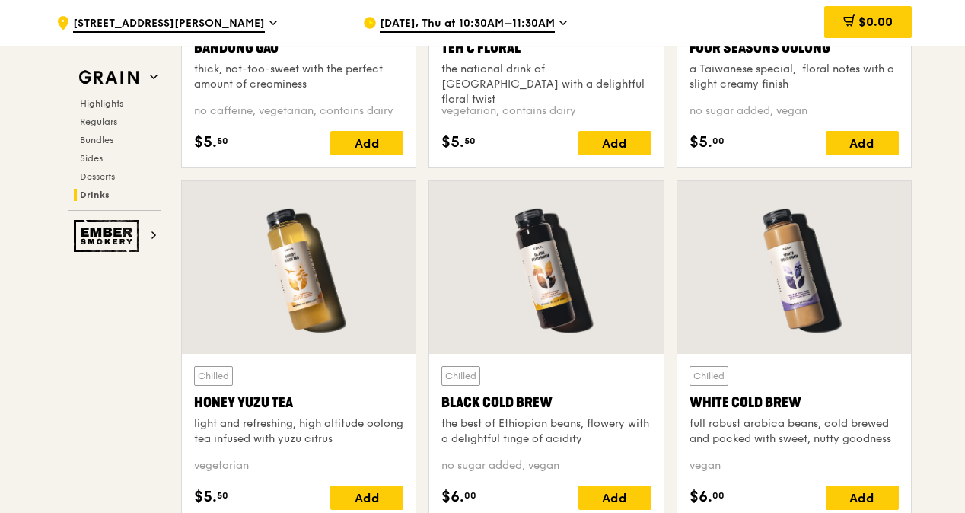
click at [536, 274] on div at bounding box center [546, 267] width 234 height 173
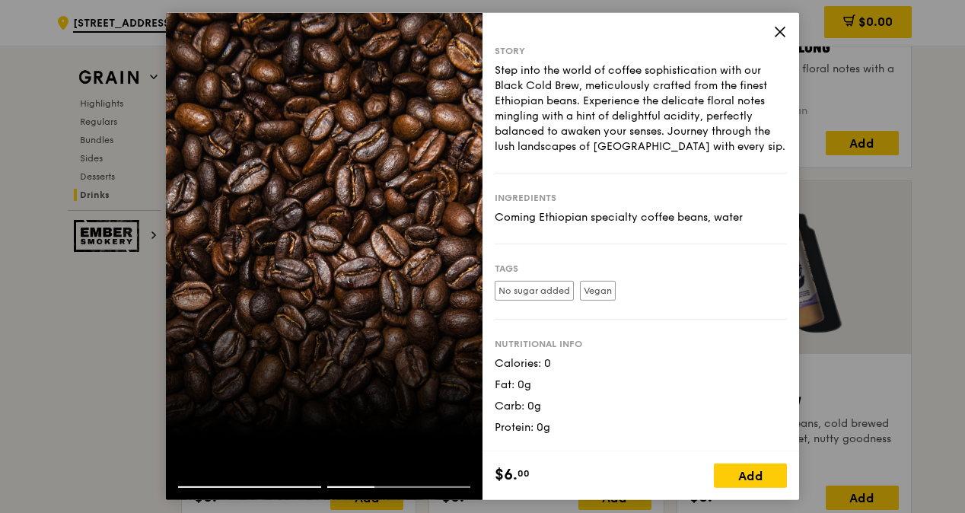
click at [778, 32] on icon at bounding box center [780, 32] width 14 height 14
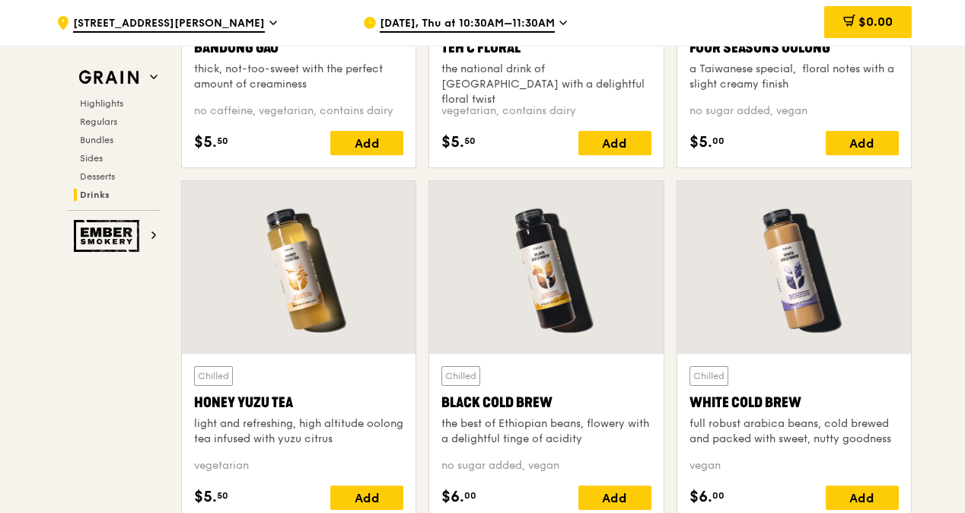
drag, startPoint x: 555, startPoint y: 397, endPoint x: 431, endPoint y: 393, distance: 124.2
click at [431, 393] on div "Chilled Black Cold Brew the best of Ethiopian beans, flowery with a delightful …" at bounding box center [546, 438] width 234 height 168
click at [545, 314] on div at bounding box center [546, 267] width 234 height 173
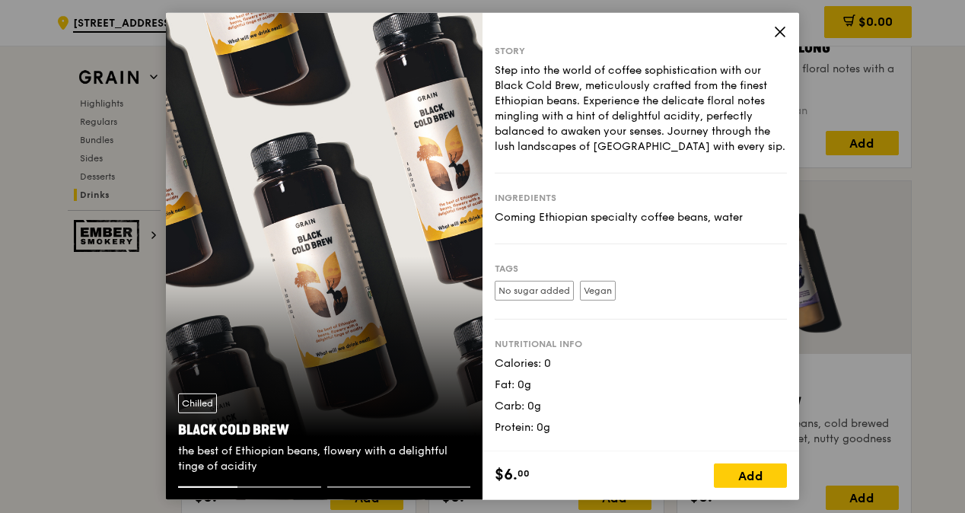
drag, startPoint x: 748, startPoint y: 216, endPoint x: 485, endPoint y: 218, distance: 262.6
click at [485, 218] on div "Story Step into the world of coffee sophistication with our Black Cold Brew, me…" at bounding box center [641, 232] width 317 height 438
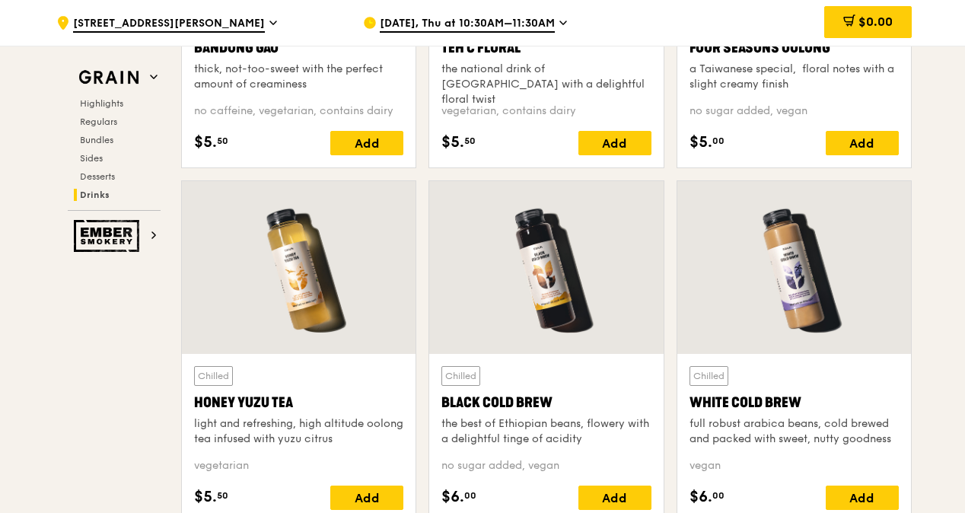
click at [832, 290] on div at bounding box center [795, 267] width 234 height 173
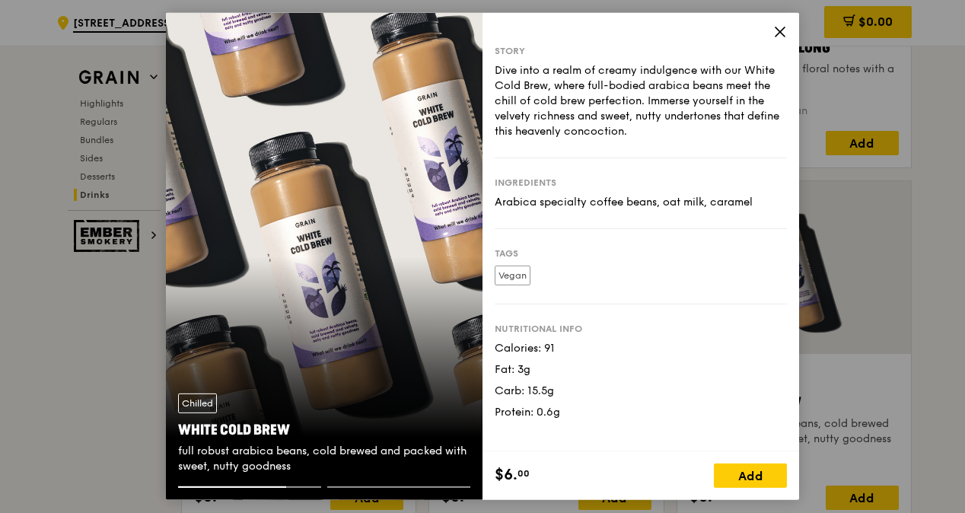
drag, startPoint x: 756, startPoint y: 200, endPoint x: 484, endPoint y: 190, distance: 272.0
click at [484, 190] on div "Story Dive into a realm of creamy indulgence with our White Cold Brew, where fu…" at bounding box center [641, 232] width 317 height 438
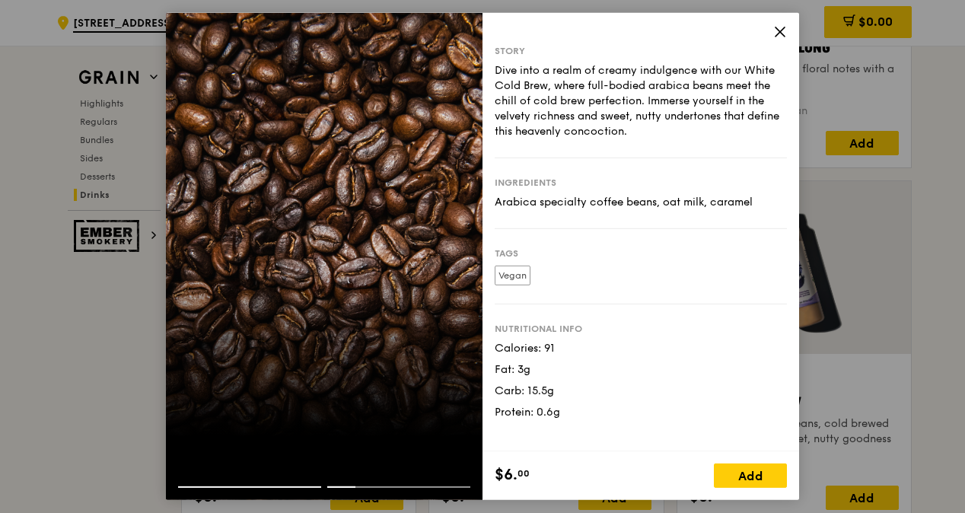
click at [783, 30] on icon at bounding box center [780, 32] width 14 height 14
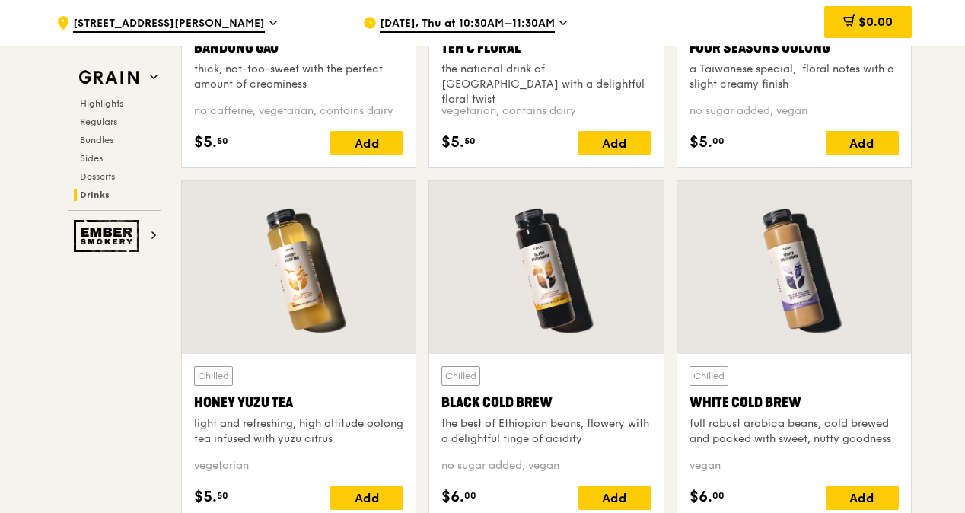
click at [295, 260] on div at bounding box center [299, 267] width 234 height 173
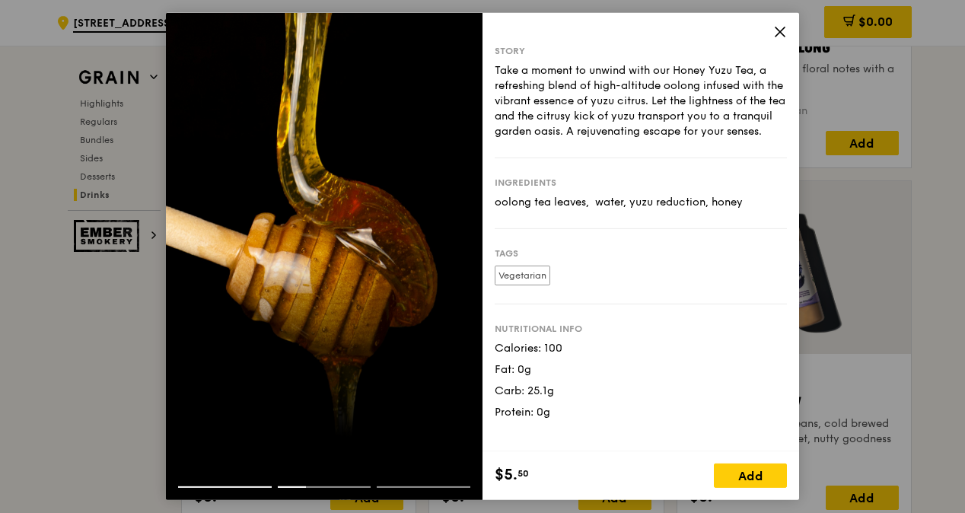
drag, startPoint x: 497, startPoint y: 218, endPoint x: 754, endPoint y: 218, distance: 257.3
click at [754, 210] on div "oolong tea leaves,  water, yuzu reduction, honey" at bounding box center [641, 202] width 292 height 15
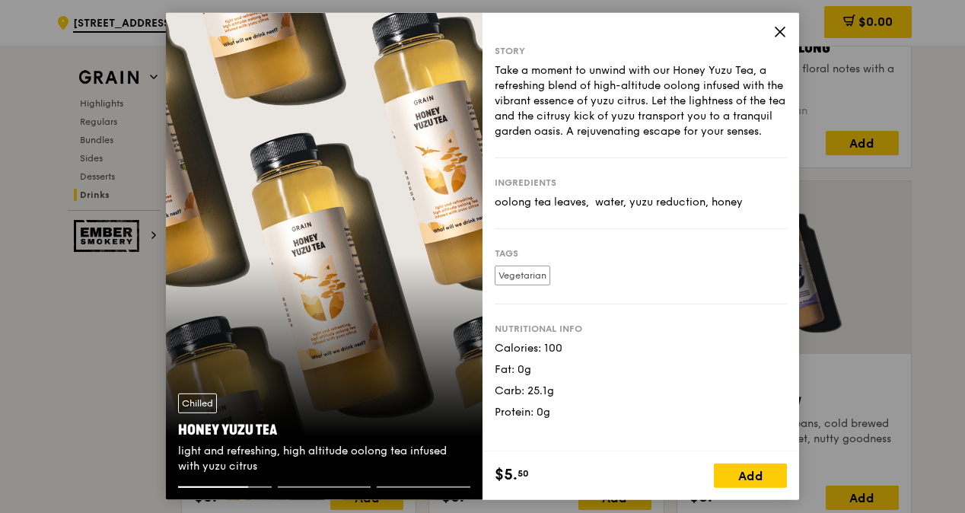
click at [784, 33] on icon at bounding box center [780, 32] width 14 height 14
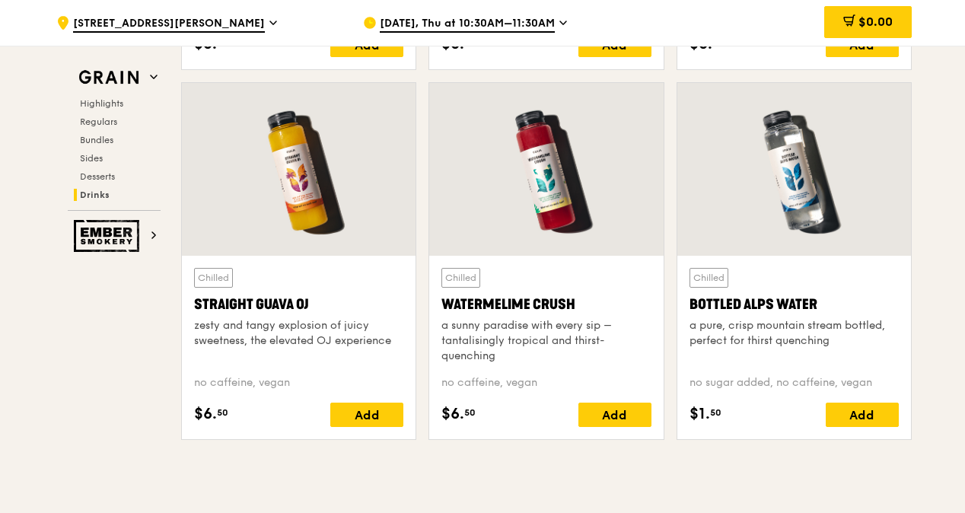
scroll to position [6018, 0]
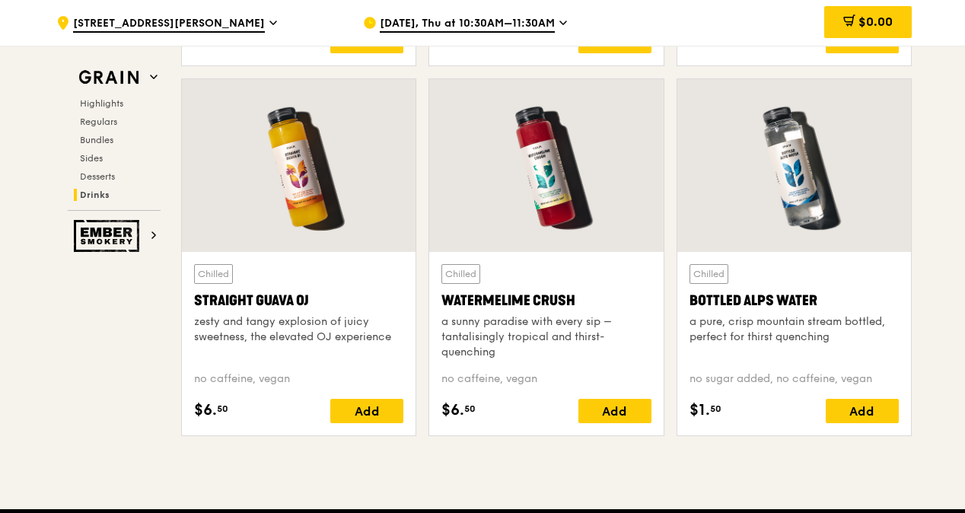
click at [311, 199] on div at bounding box center [299, 165] width 234 height 173
click at [516, 209] on div at bounding box center [546, 165] width 234 height 173
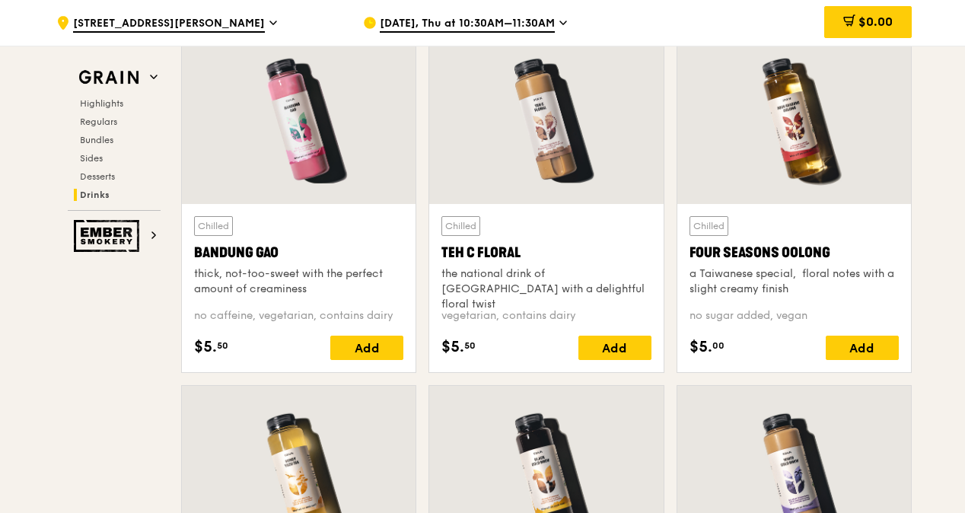
scroll to position [5333, 0]
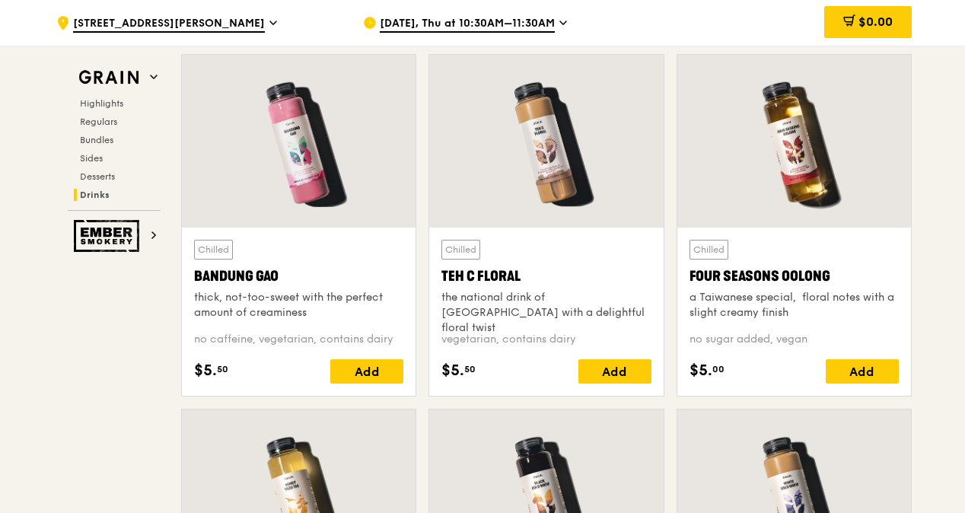
click at [276, 177] on div at bounding box center [299, 141] width 234 height 173
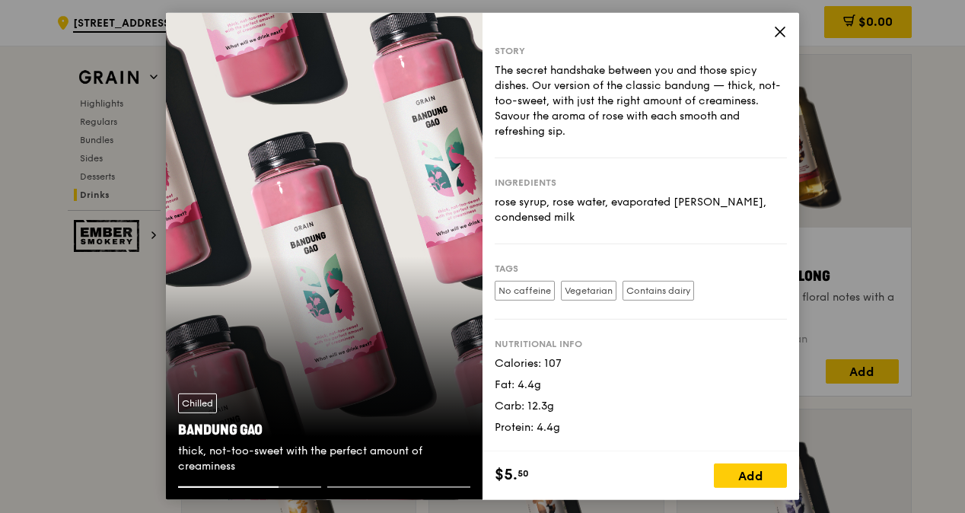
drag, startPoint x: 523, startPoint y: 221, endPoint x: 497, endPoint y: 208, distance: 28.9
click at [497, 208] on div "rose syrup, rose water, evaporated [PERSON_NAME], condensed milk" at bounding box center [641, 210] width 292 height 30
drag, startPoint x: 497, startPoint y: 208, endPoint x: 534, endPoint y: 222, distance: 39.7
click at [533, 228] on div "Ingredients rose syrup, rose water, evaporated [PERSON_NAME], condensed milk" at bounding box center [641, 201] width 292 height 86
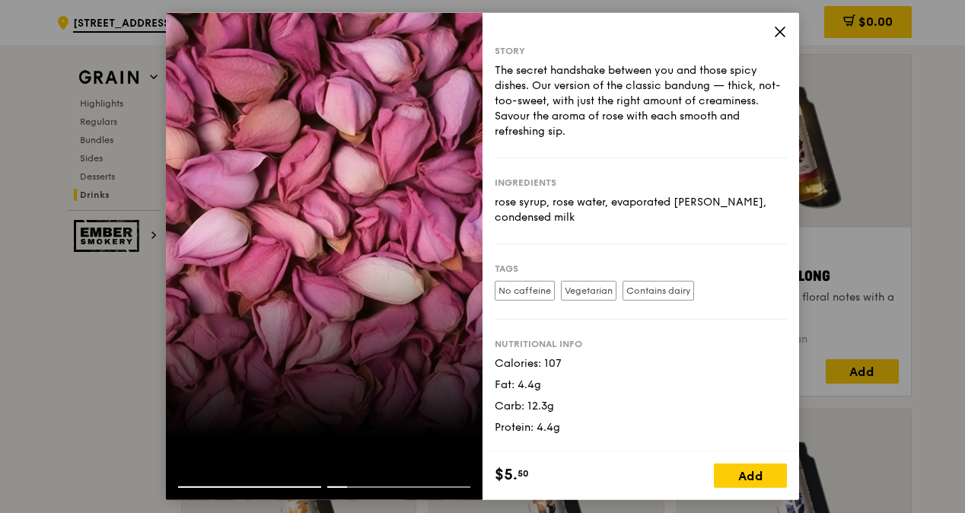
drag, startPoint x: 534, startPoint y: 220, endPoint x: 495, endPoint y: 204, distance: 42.7
click at [495, 204] on div "rose syrup, rose water, evaporated [PERSON_NAME], condensed milk" at bounding box center [641, 210] width 292 height 30
drag, startPoint x: 495, startPoint y: 204, endPoint x: 512, endPoint y: 205, distance: 17.5
